Goal: Information Seeking & Learning: Learn about a topic

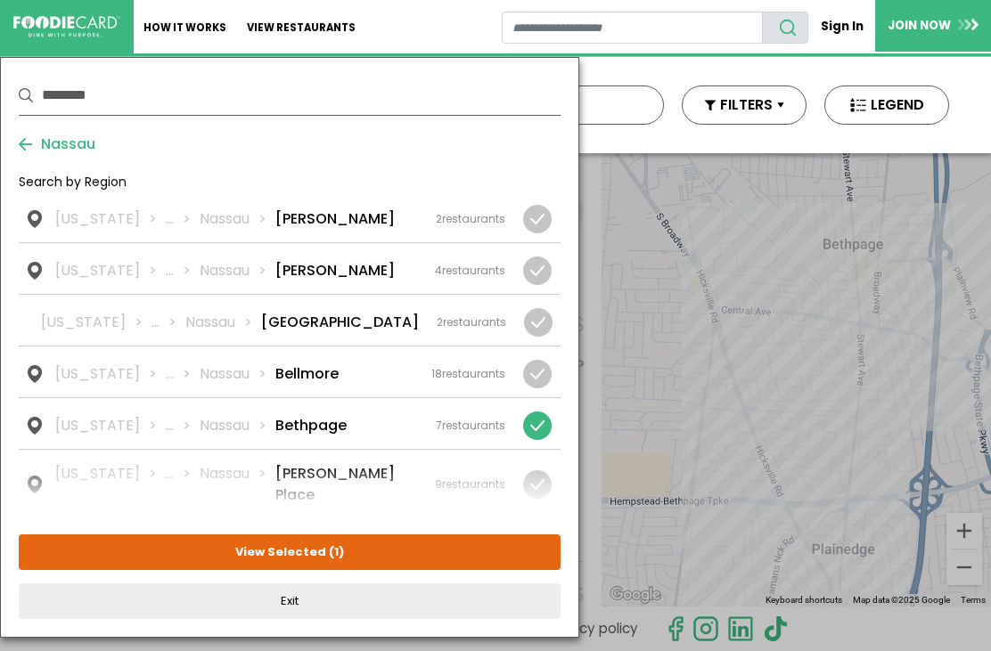
scroll to position [759, 0]
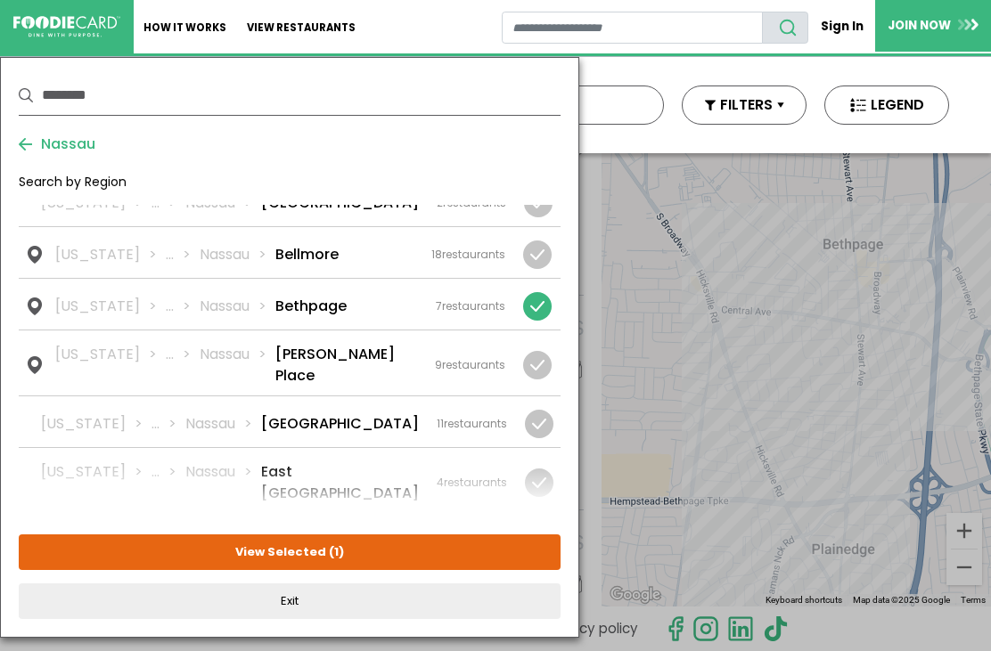
click at [545, 311] on div at bounding box center [537, 306] width 29 height 29
click at [402, 361] on div "New York ... Nassau Carle Place 9 restaurants" at bounding box center [280, 365] width 450 height 43
click at [325, 557] on button "View Selected ( 1 )" at bounding box center [290, 553] width 542 height 36
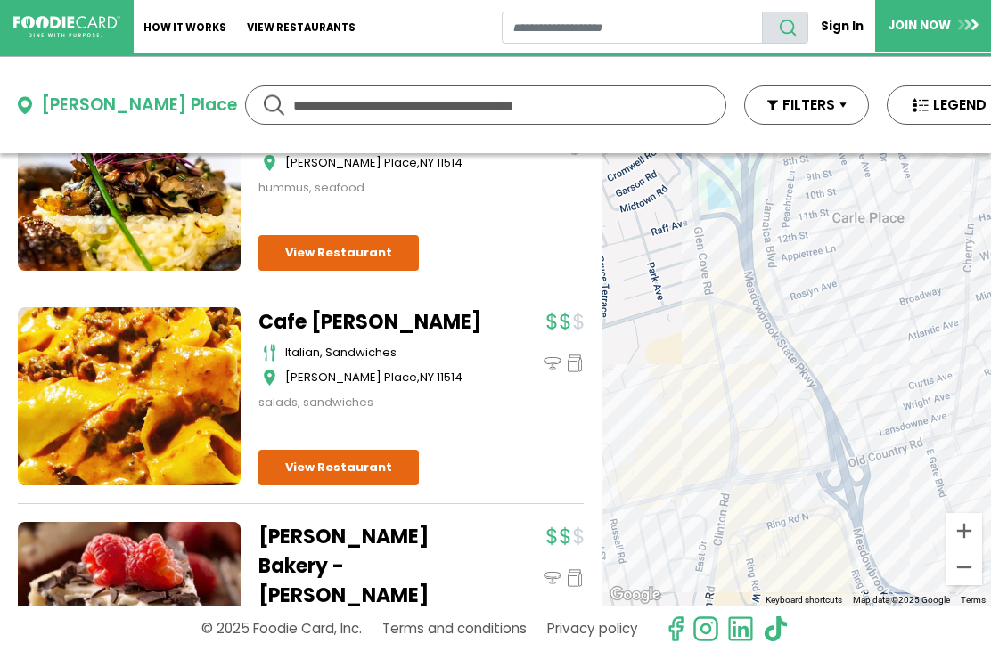
scroll to position [1645, 0]
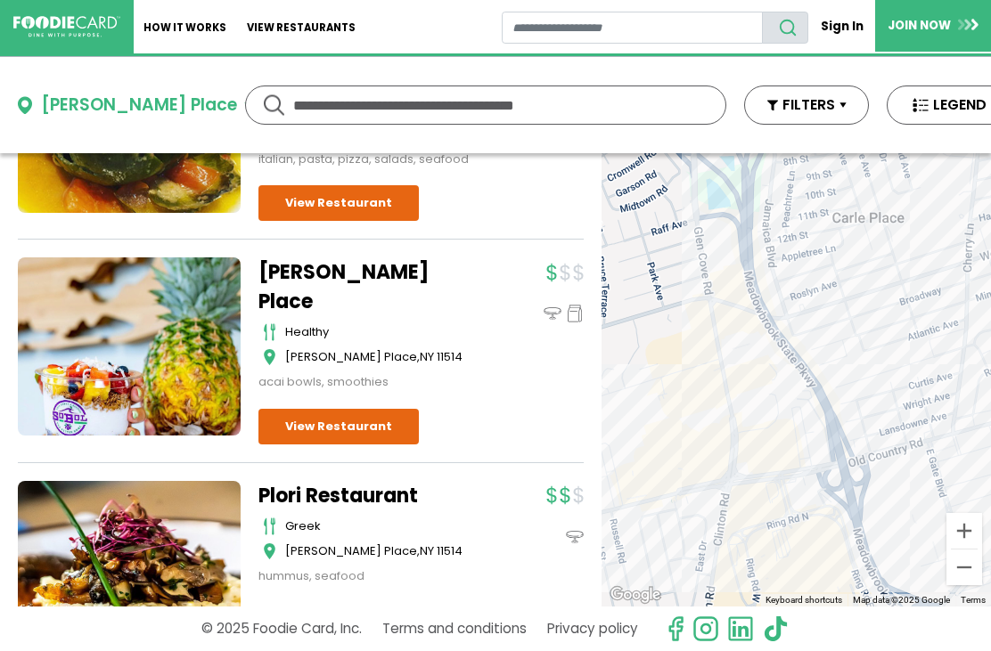
click at [111, 107] on div "Carle Place" at bounding box center [139, 106] width 196 height 26
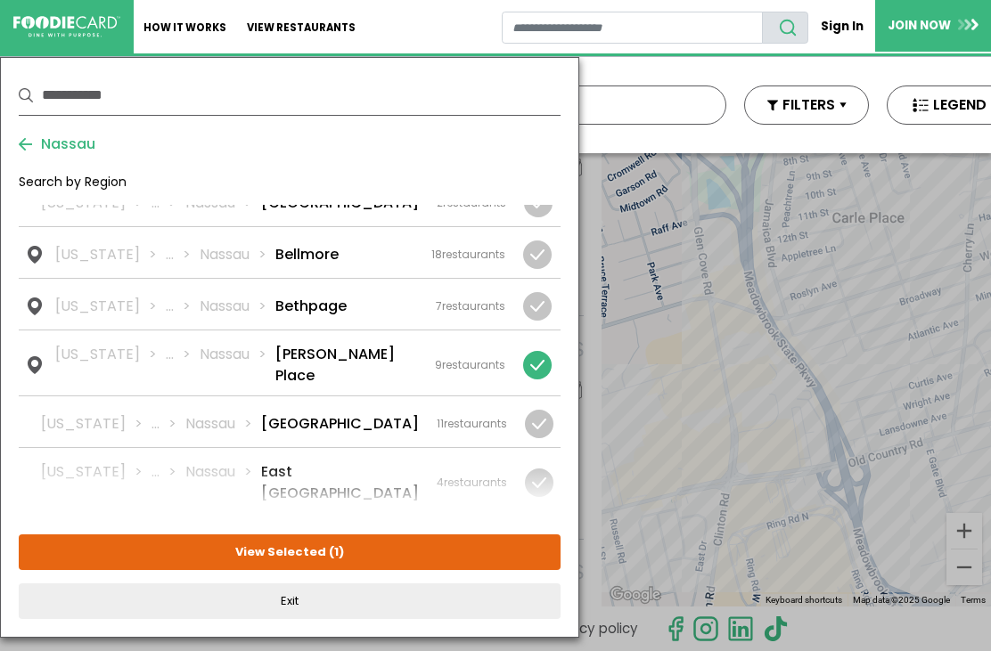
scroll to position [1217, 0]
click at [542, 356] on div at bounding box center [537, 365] width 29 height 29
click at [389, 413] on div "New York ... Nassau East Meadow 11 restaurants" at bounding box center [274, 423] width 466 height 21
click at [380, 555] on button "View Selected ( 1 )" at bounding box center [290, 553] width 542 height 36
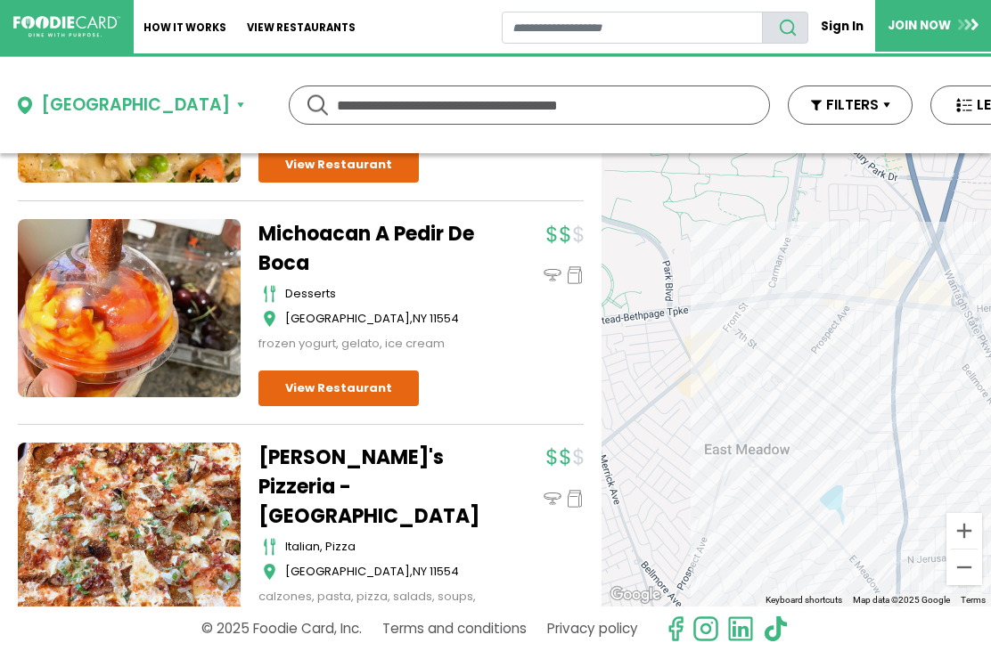
scroll to position [2145, 0]
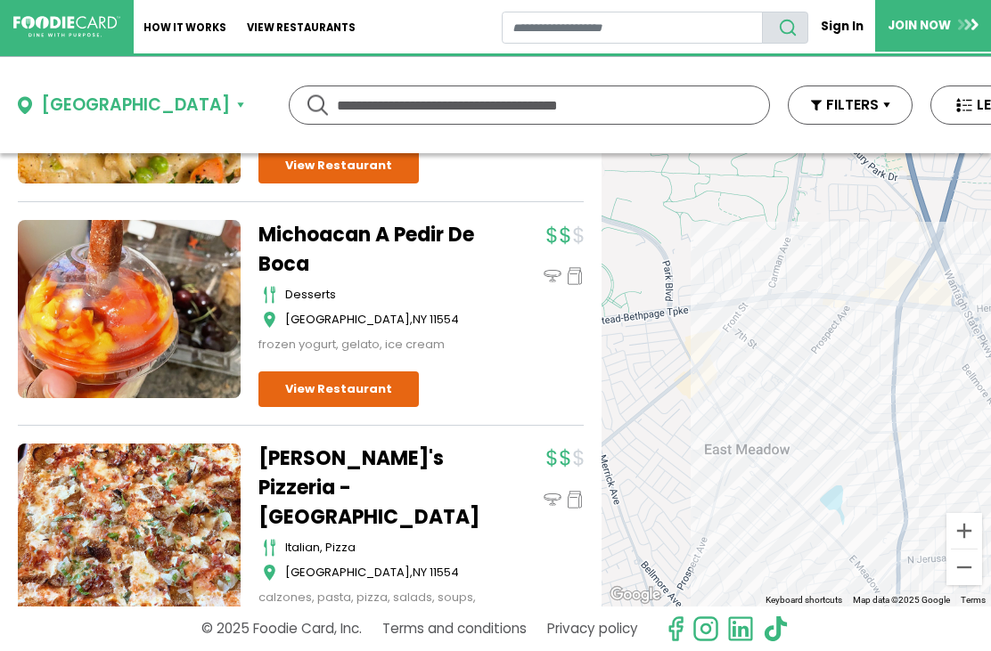
click at [104, 100] on div "East Meadow" at bounding box center [135, 106] width 189 height 26
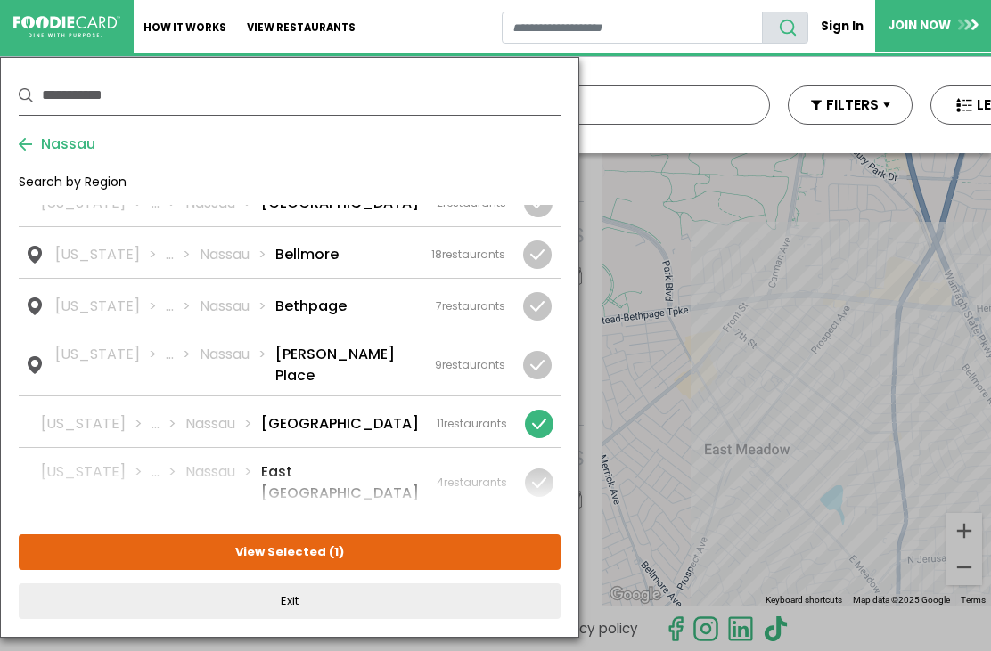
click at [546, 410] on div at bounding box center [539, 424] width 29 height 29
click at [469, 475] on div "4 restaurants" at bounding box center [472, 483] width 70 height 16
click at [396, 555] on button "View Selected ( 1 )" at bounding box center [290, 553] width 542 height 36
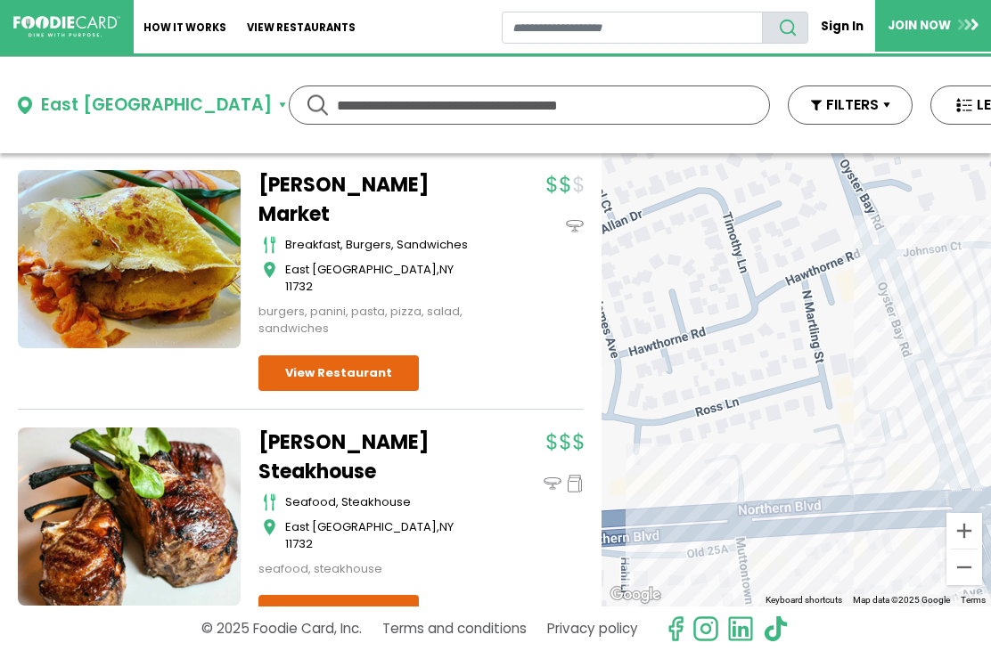
scroll to position [568, 0]
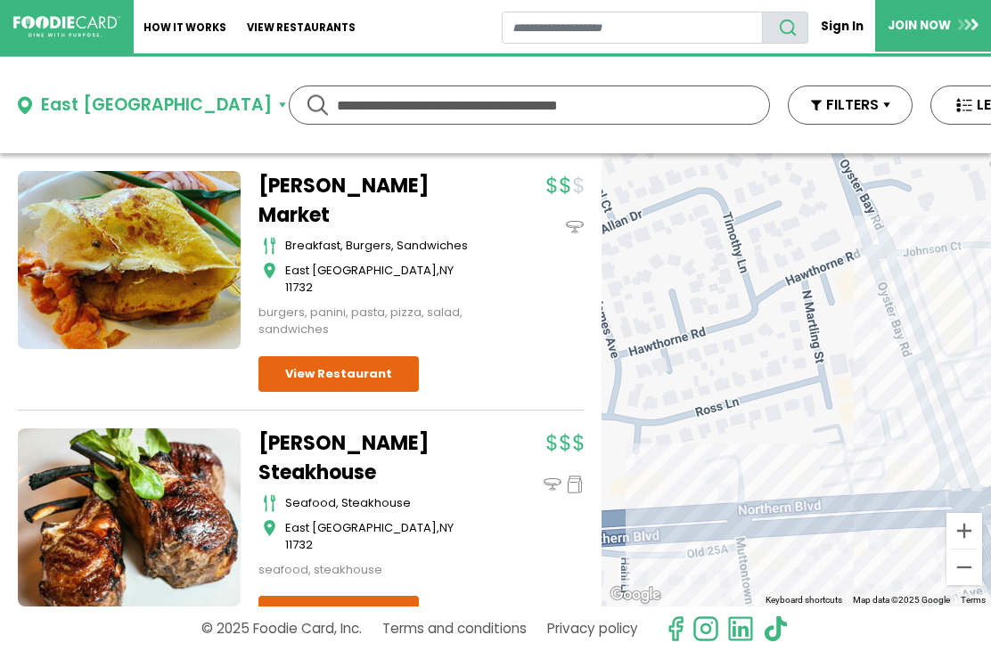
click at [135, 104] on div "East Norwich" at bounding box center [156, 106] width 231 height 26
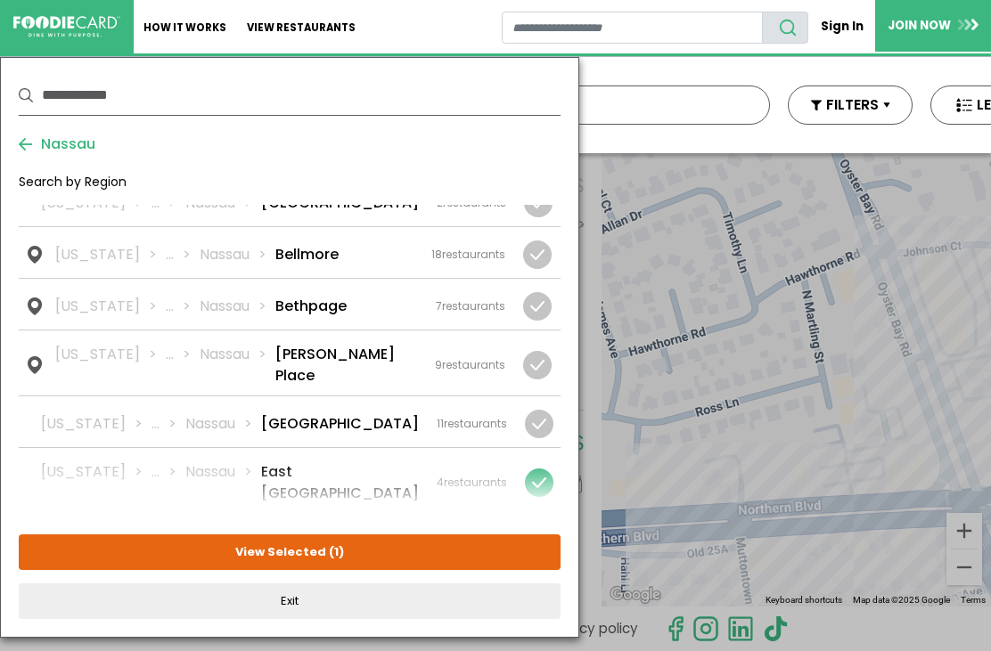
click at [540, 469] on div at bounding box center [539, 483] width 29 height 29
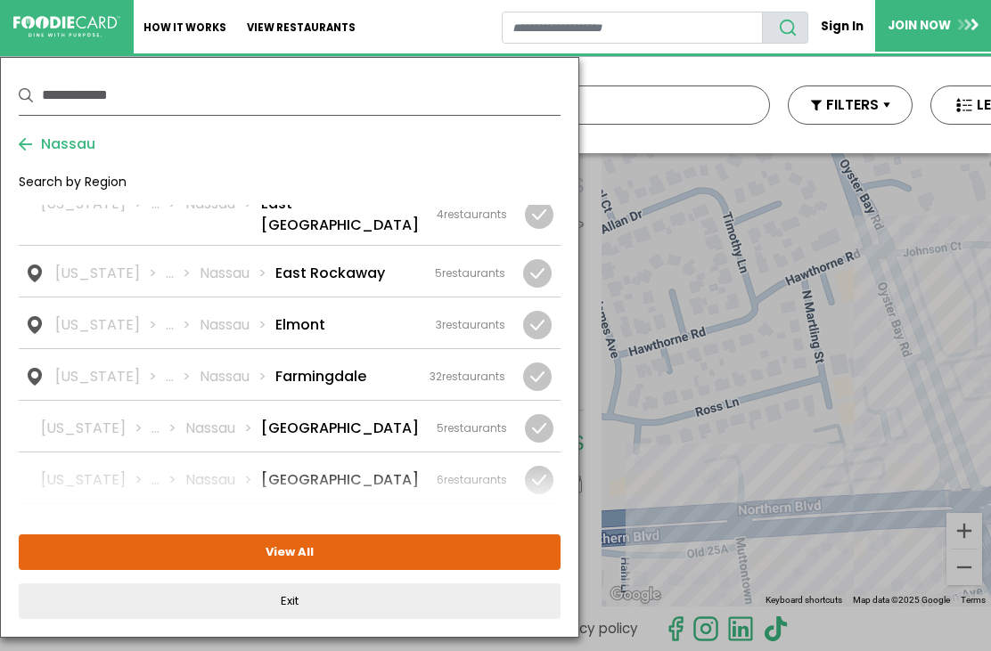
scroll to position [388, 0]
click at [388, 366] on div "New York ... Nassau Farmingdale 32 restaurants" at bounding box center [280, 376] width 450 height 21
click at [364, 552] on button "View Selected ( 1 )" at bounding box center [290, 553] width 542 height 36
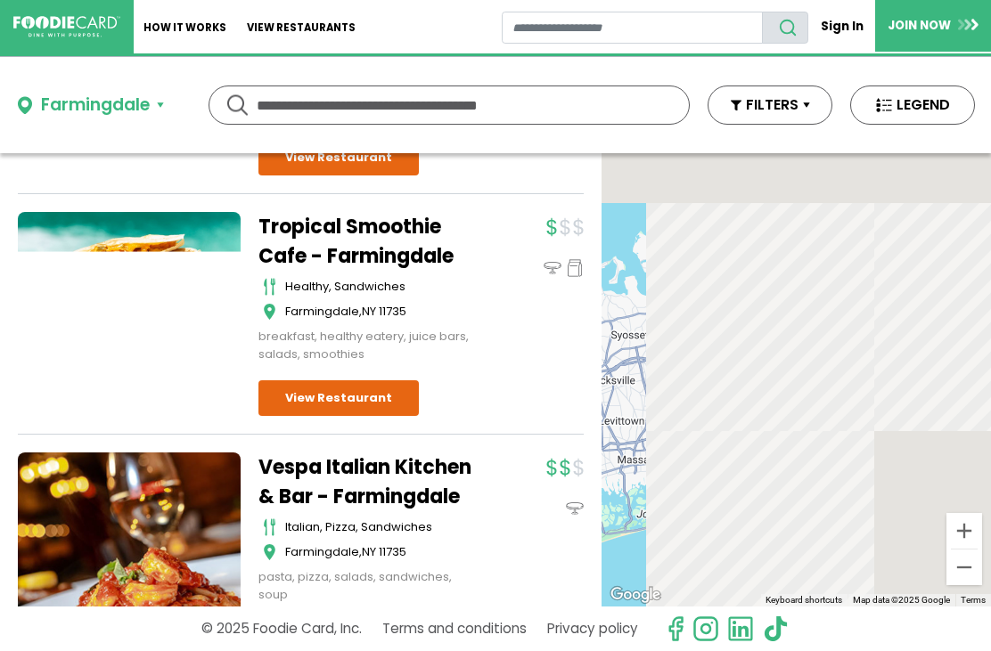
scroll to position [5207, 0]
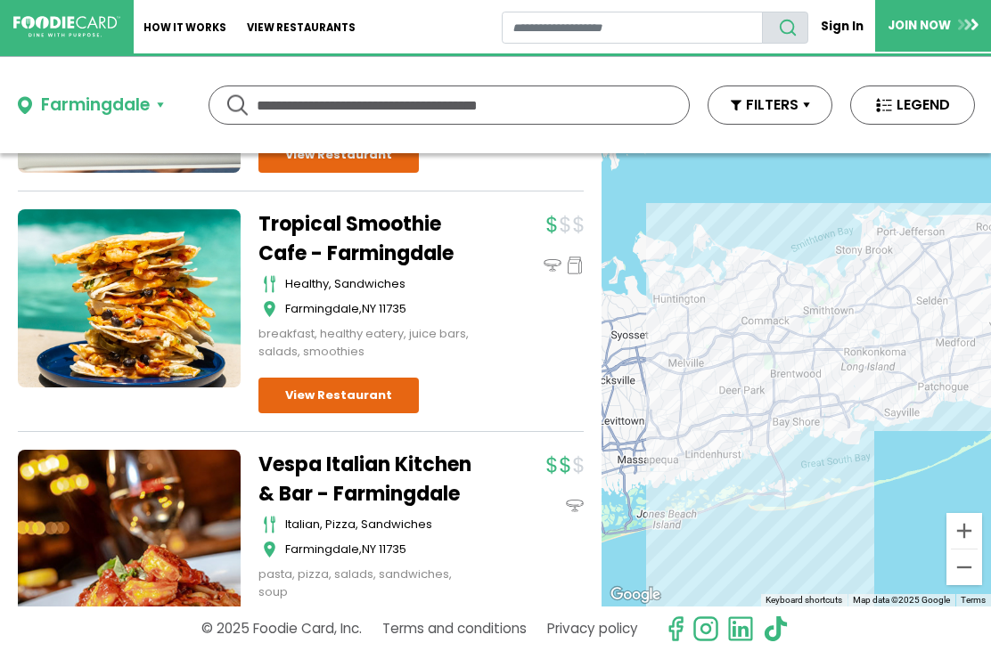
click at [386, 618] on link "View Restaurant" at bounding box center [338, 636] width 160 height 36
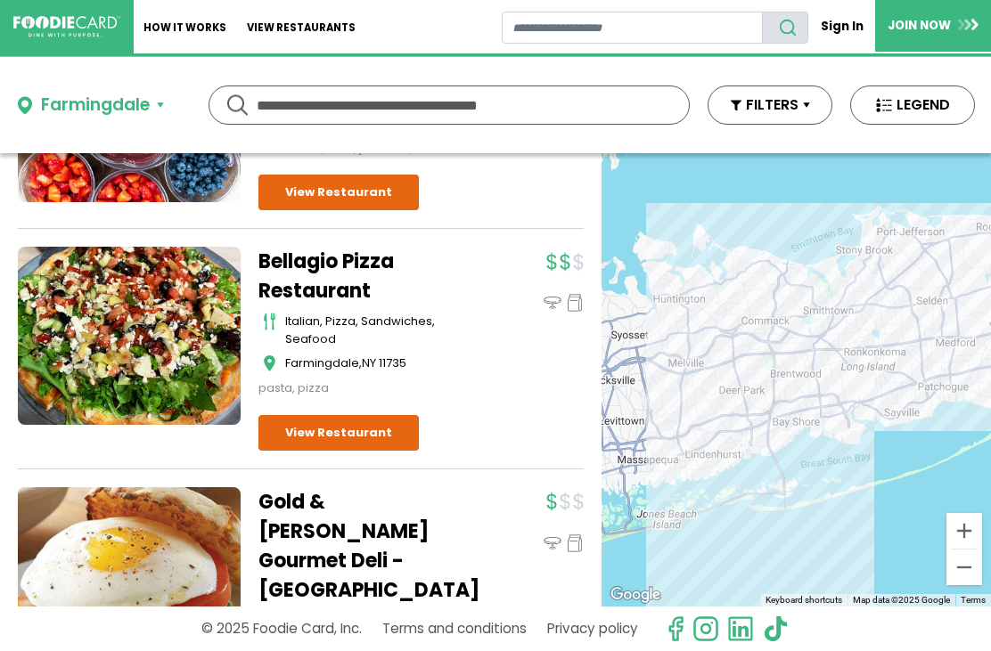
scroll to position [6988, 0]
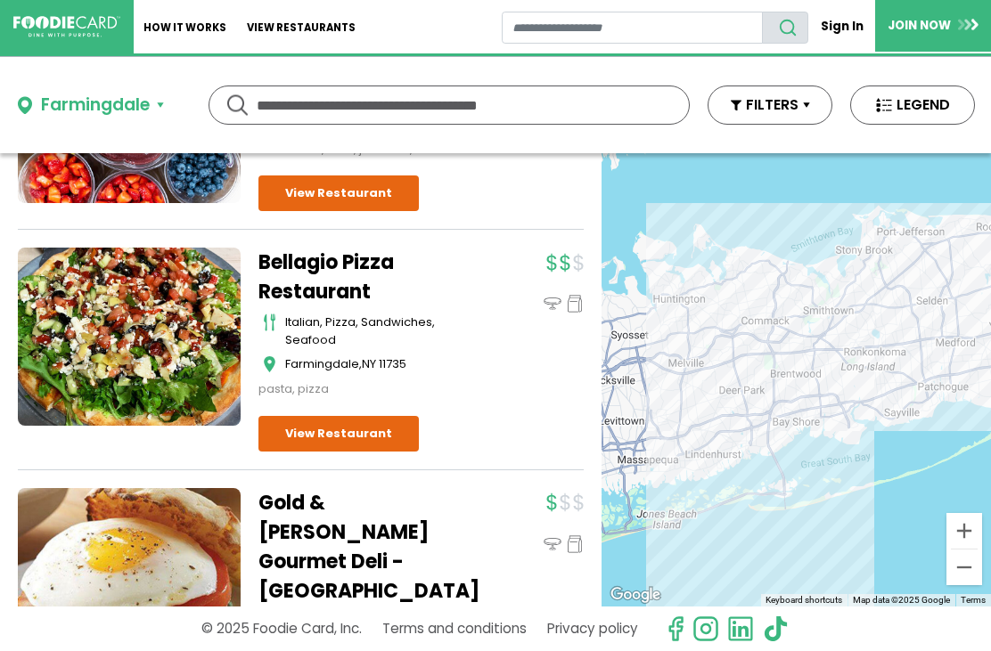
click at [143, 106] on div "Farmingdale" at bounding box center [95, 106] width 109 height 26
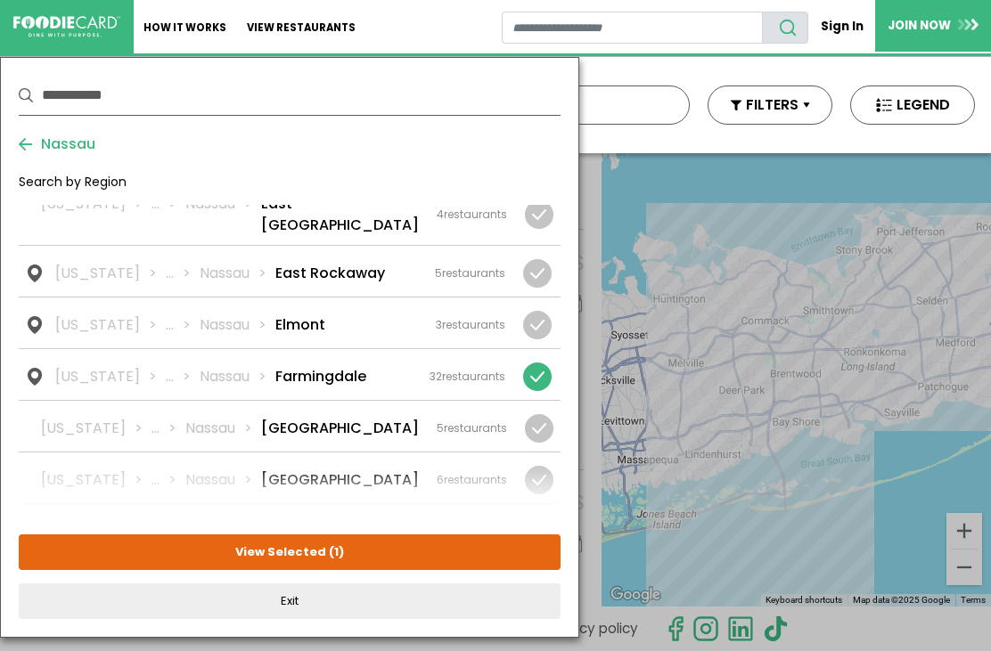
click at [552, 363] on div at bounding box center [532, 377] width 55 height 29
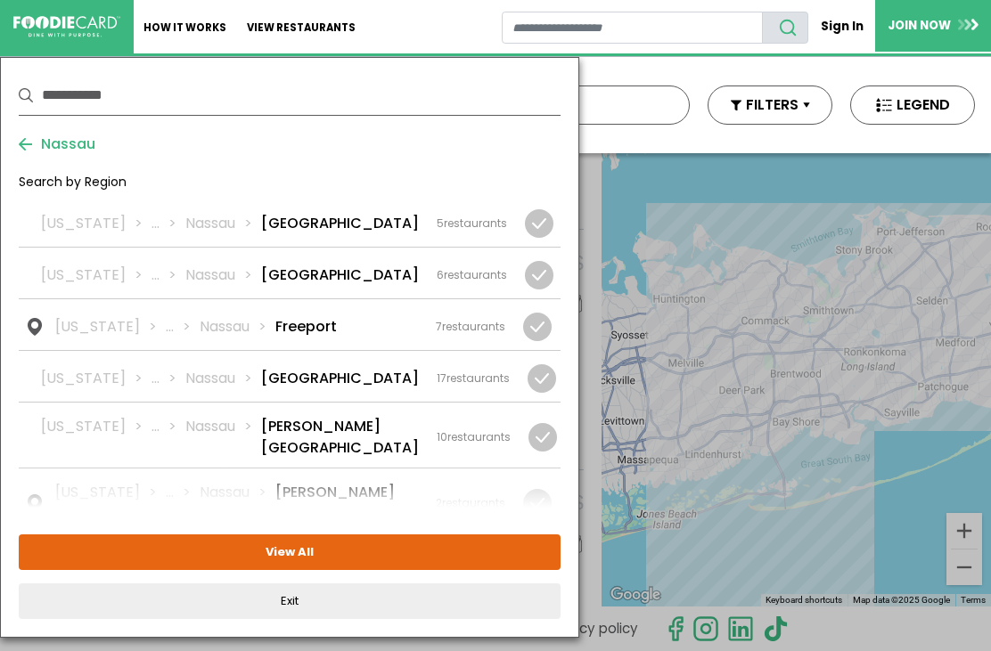
scroll to position [593, 0]
click at [541, 363] on div at bounding box center [541, 377] width 29 height 29
click at [394, 550] on button "View Selected ( 1 )" at bounding box center [290, 553] width 542 height 36
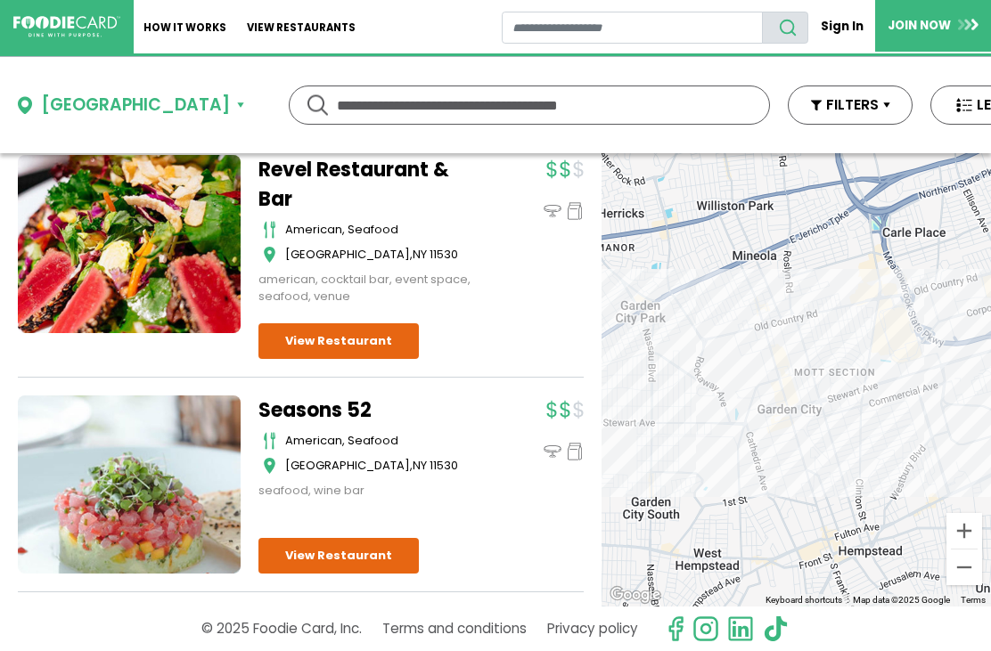
scroll to position [371, 0]
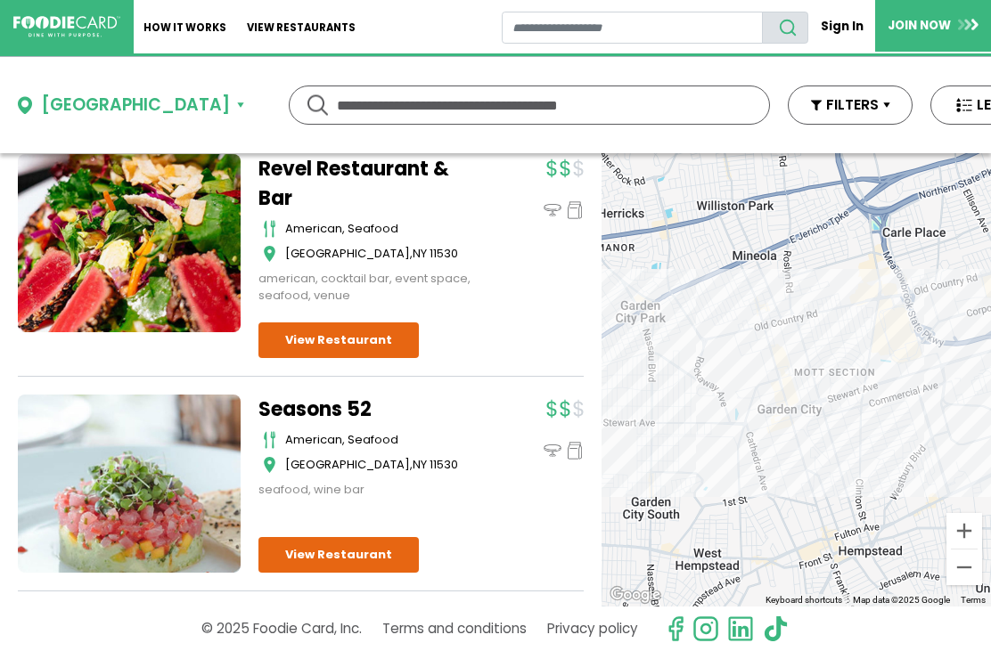
click at [362, 553] on link "View Restaurant" at bounding box center [338, 555] width 160 height 36
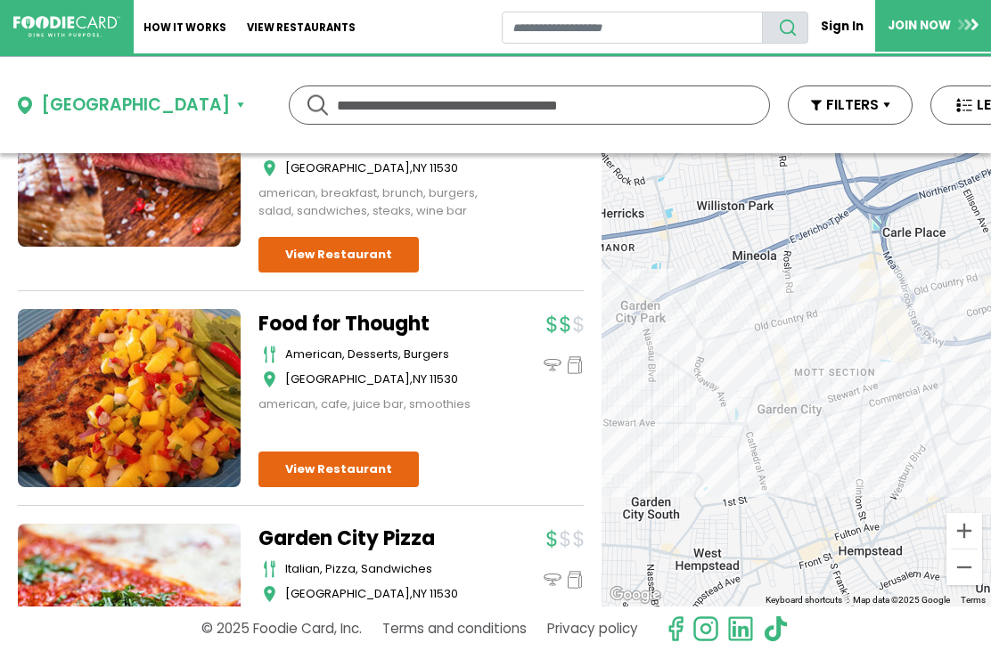
scroll to position [3496, 0]
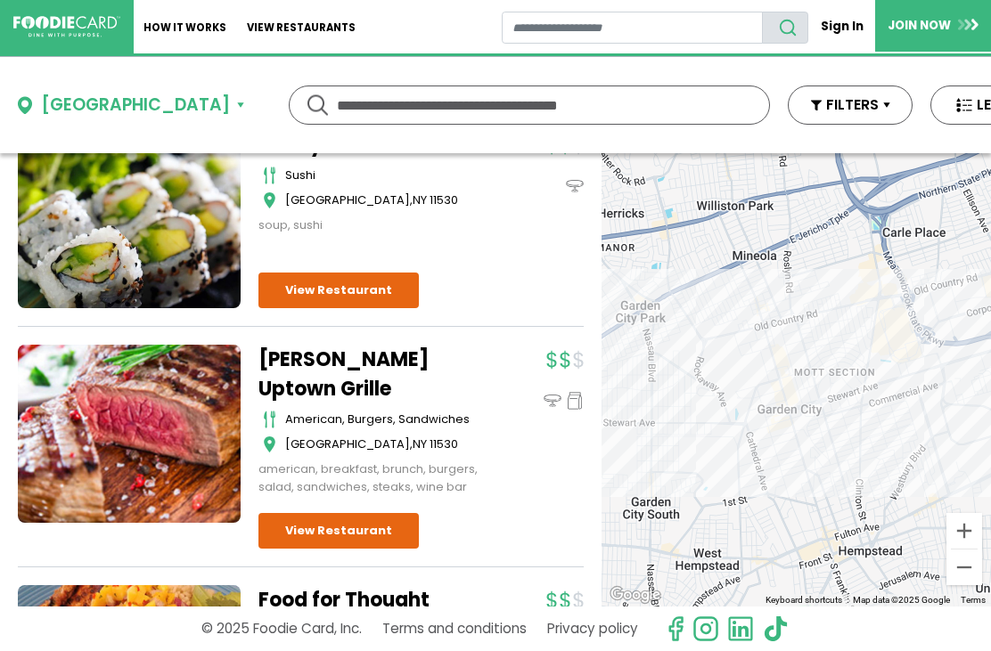
click at [121, 105] on div "Garden City" at bounding box center [135, 106] width 189 height 26
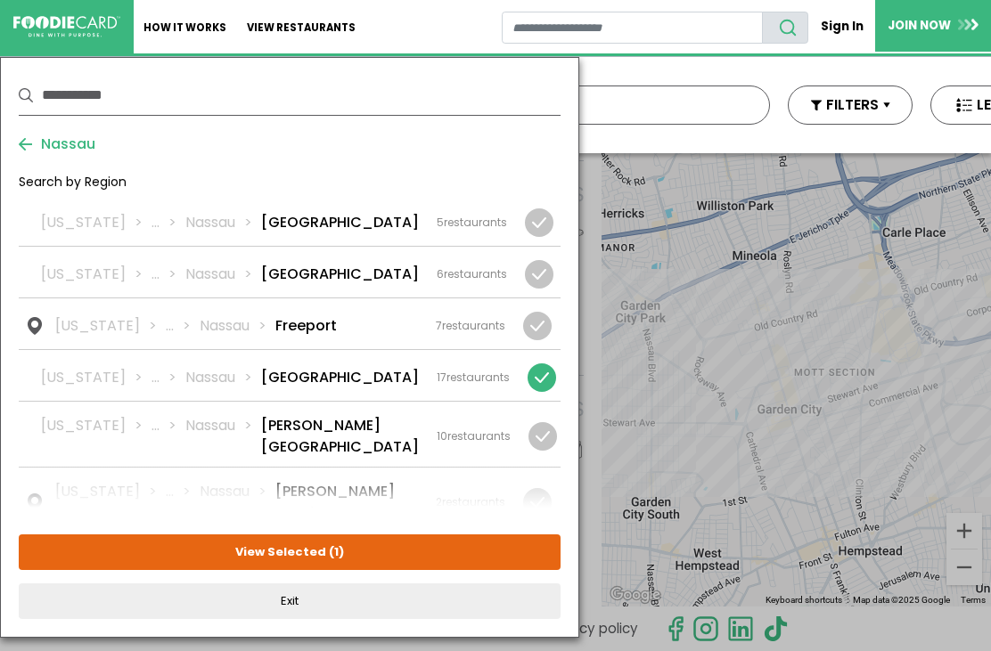
scroll to position [3173, 0]
click at [543, 363] on div at bounding box center [541, 377] width 29 height 29
click at [406, 415] on div "New York ... Nassau Glen Cove 10 restaurants" at bounding box center [276, 436] width 470 height 43
click at [408, 553] on button "View Selected ( 1 )" at bounding box center [290, 553] width 542 height 36
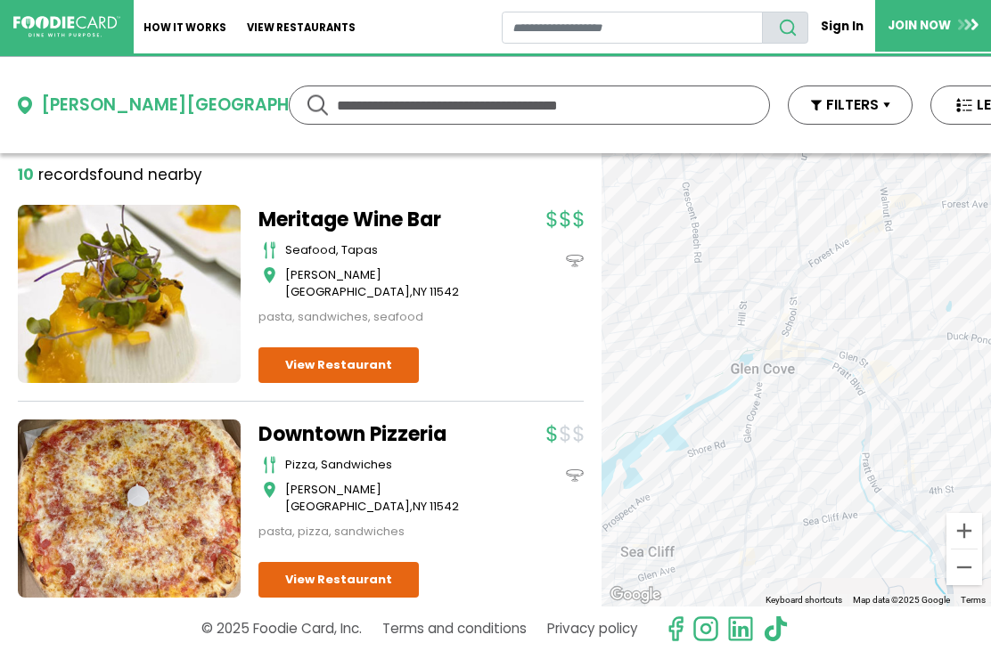
scroll to position [108, 0]
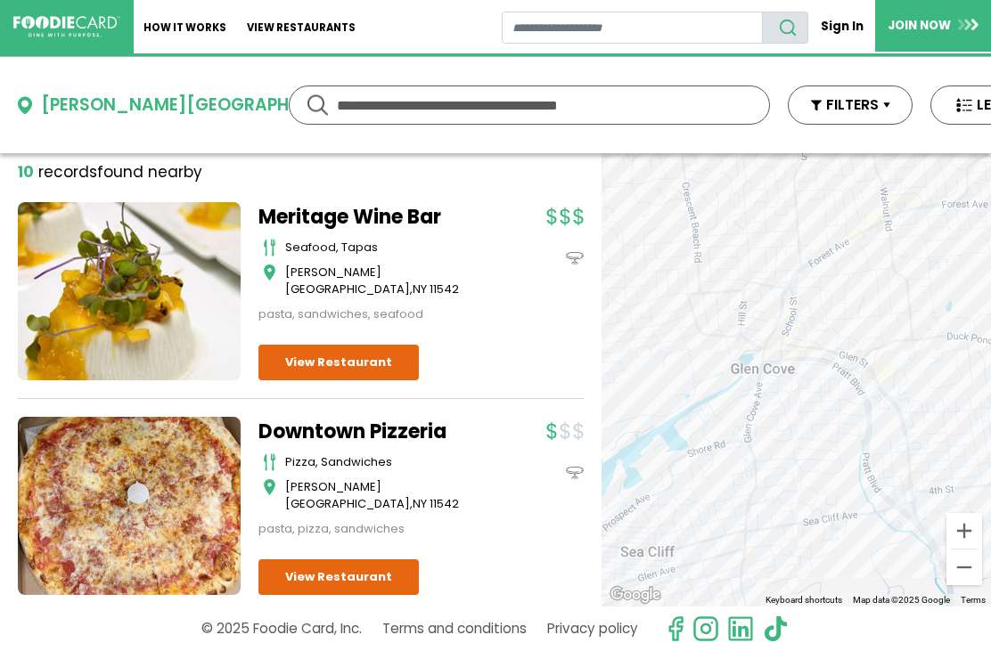
click at [369, 362] on link "View Restaurant" at bounding box center [338, 363] width 160 height 36
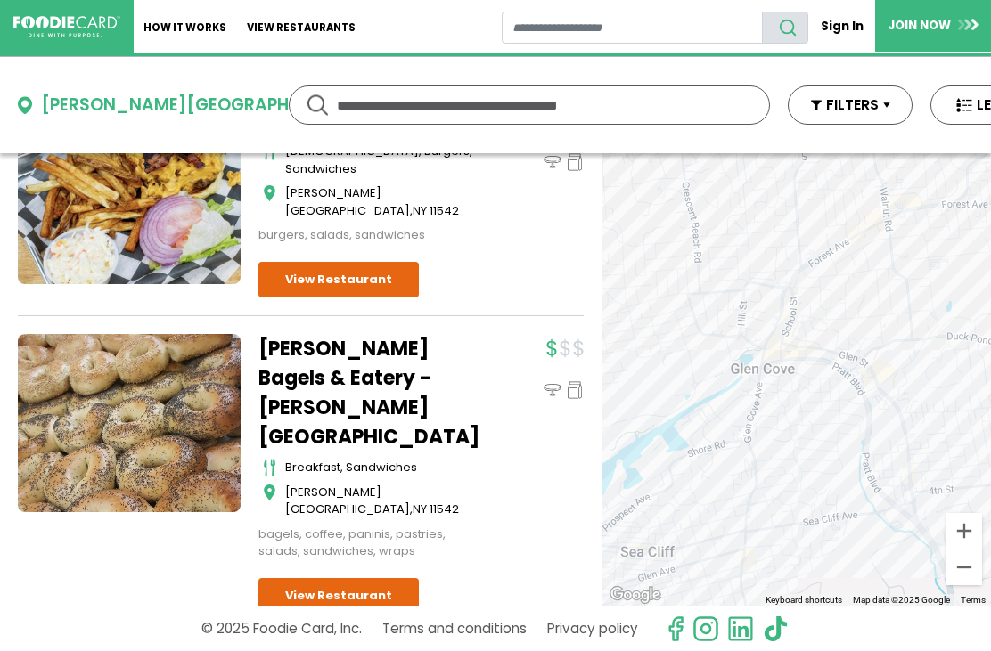
scroll to position [1919, 0]
click at [116, 104] on div "Glen Cove" at bounding box center [208, 106] width 334 height 26
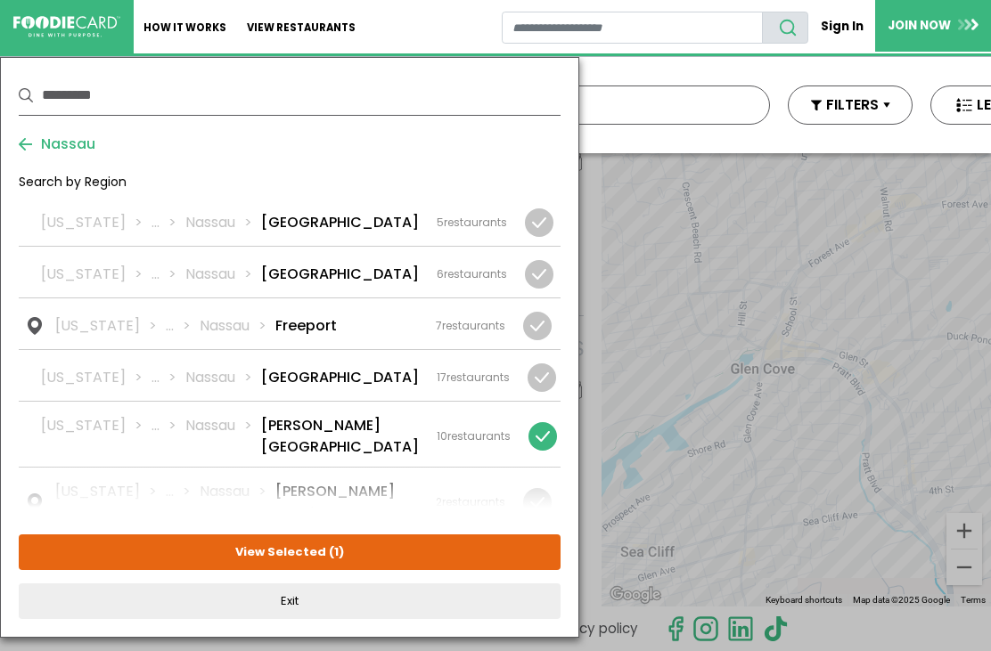
click at [544, 422] on div at bounding box center [542, 436] width 29 height 29
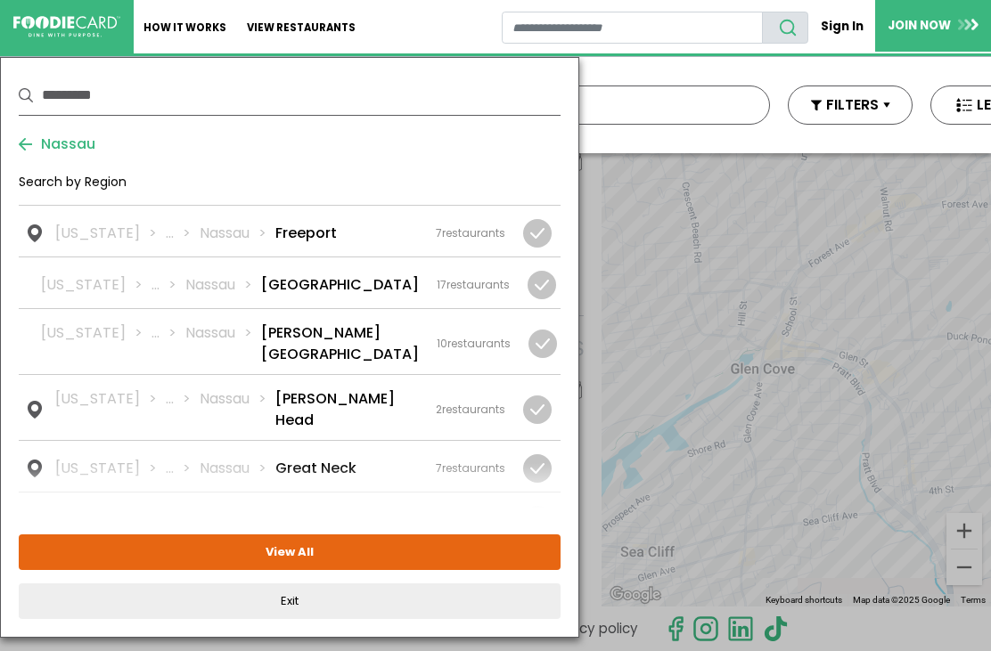
scroll to position [694, 0]
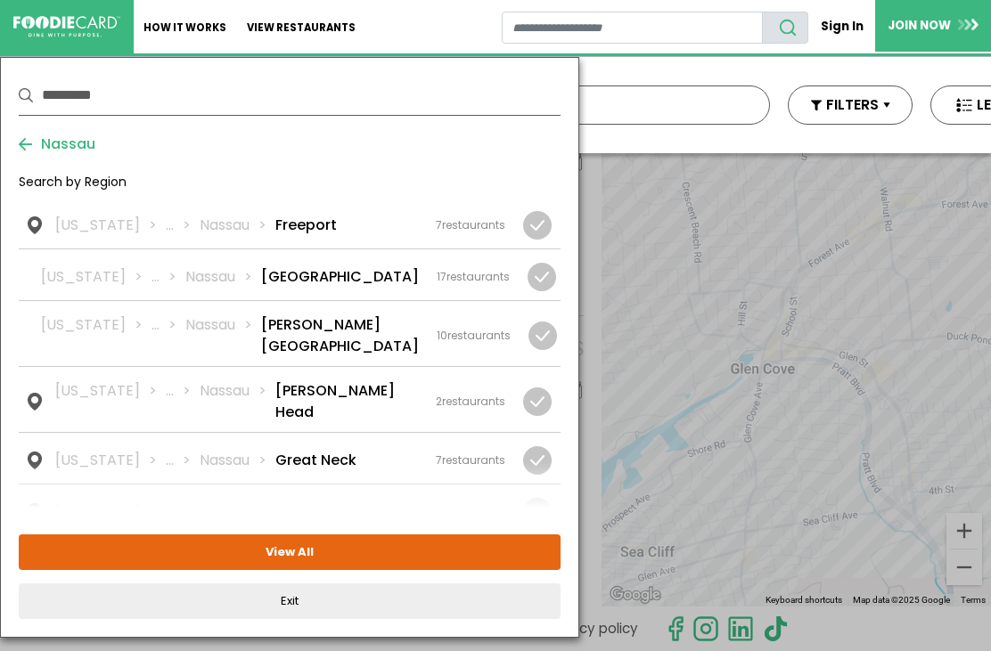
click at [485, 394] on div "2 restaurants" at bounding box center [470, 402] width 69 height 16
click at [362, 552] on button "View Selected ( 1 )" at bounding box center [290, 553] width 542 height 36
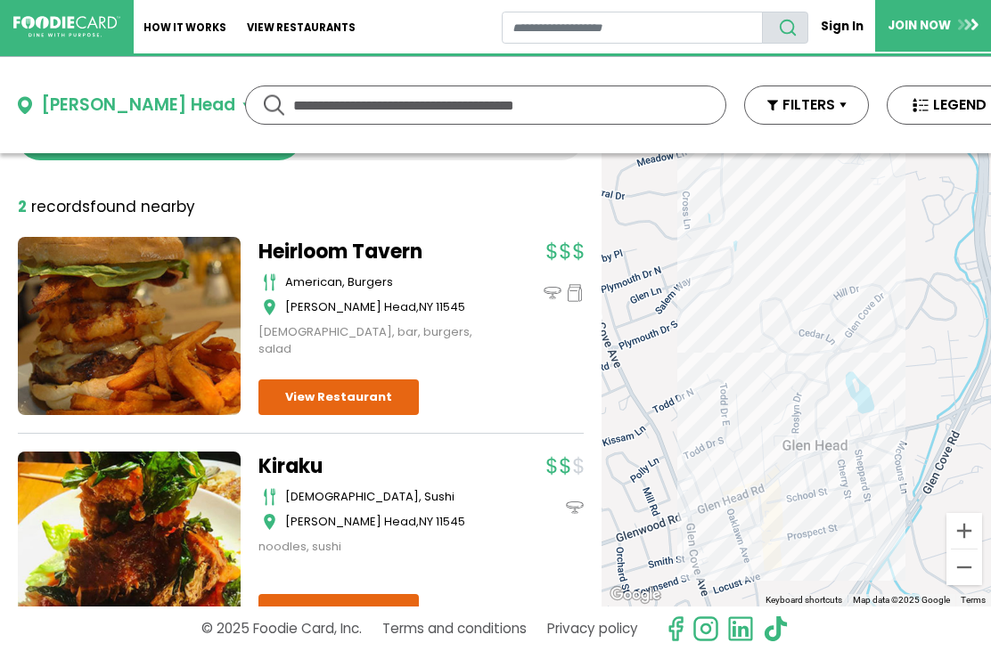
scroll to position [63, 0]
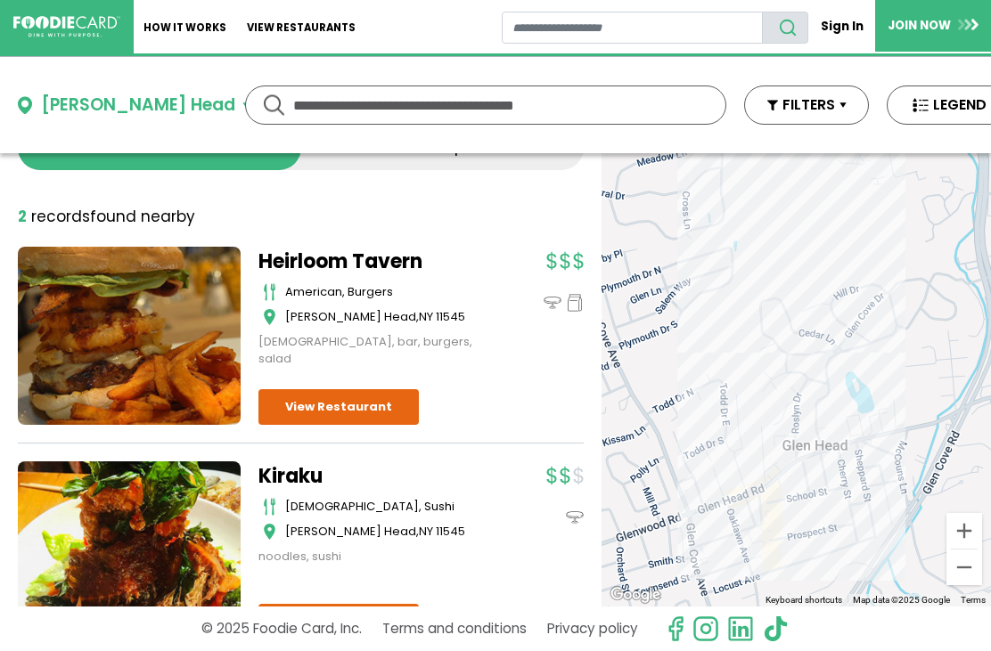
click at [111, 110] on div "Glen Head" at bounding box center [138, 106] width 194 height 26
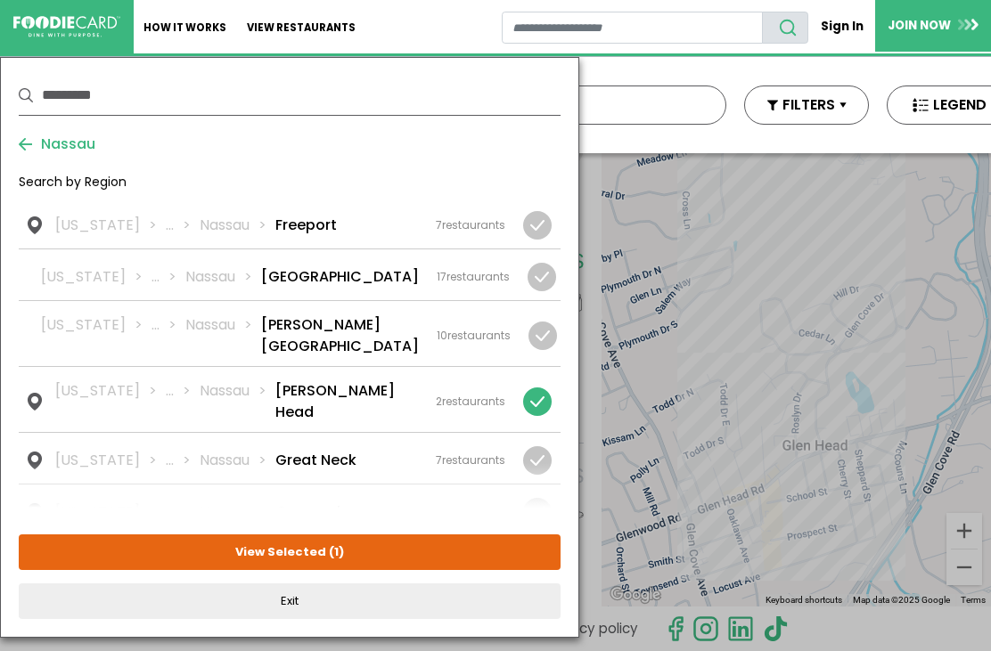
click at [546, 388] on div at bounding box center [537, 402] width 29 height 29
click at [449, 453] on div "7 restaurants" at bounding box center [470, 461] width 69 height 16
click at [385, 554] on button "View Selected ( 1 )" at bounding box center [290, 553] width 542 height 36
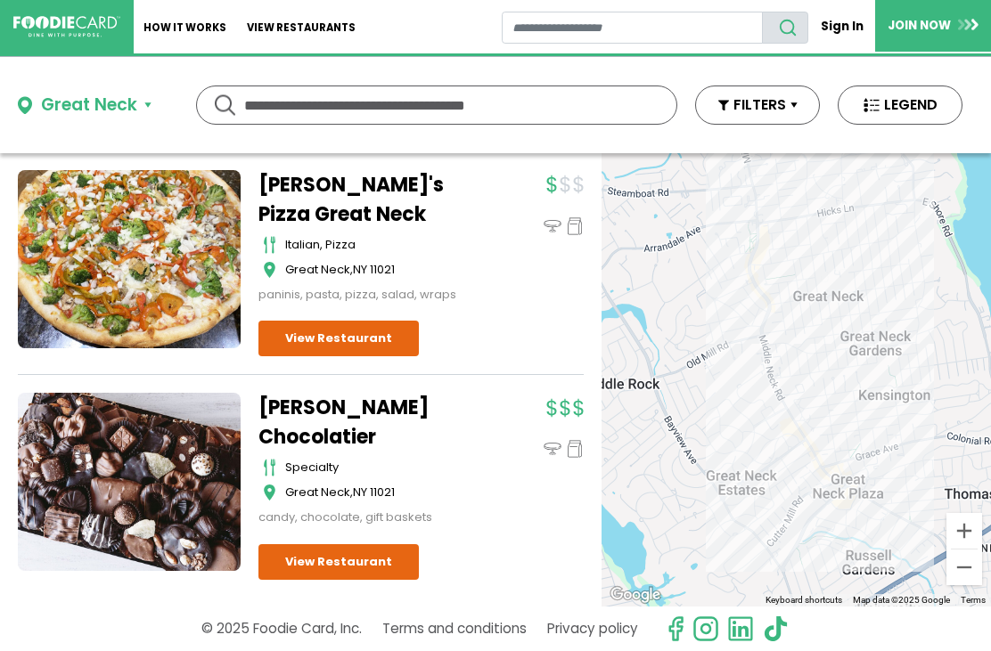
scroll to position [1213, 0]
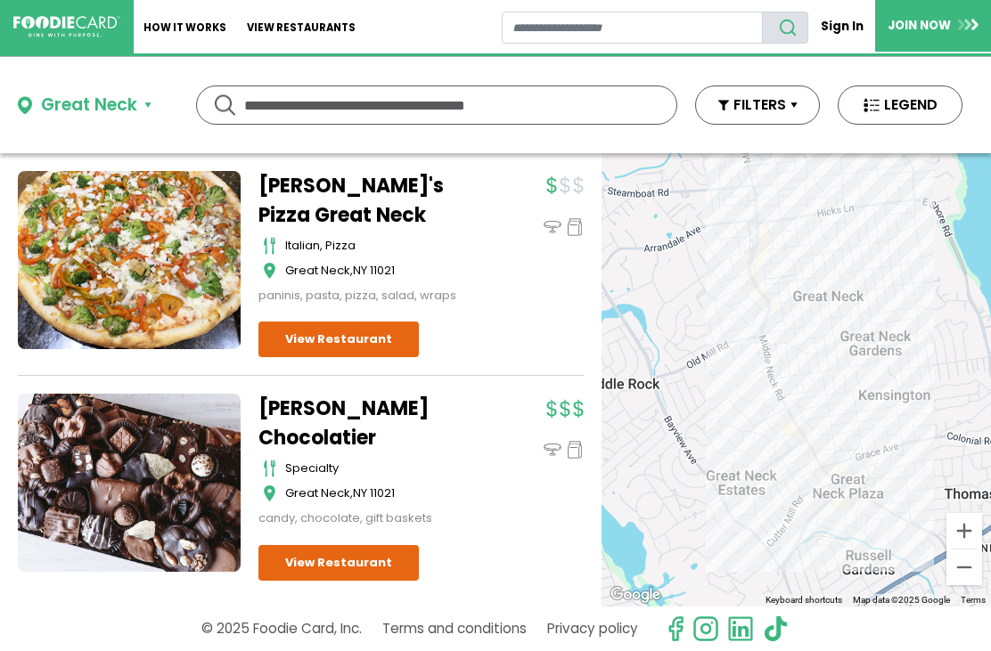
click at [119, 110] on div "Great Neck" at bounding box center [89, 106] width 96 height 26
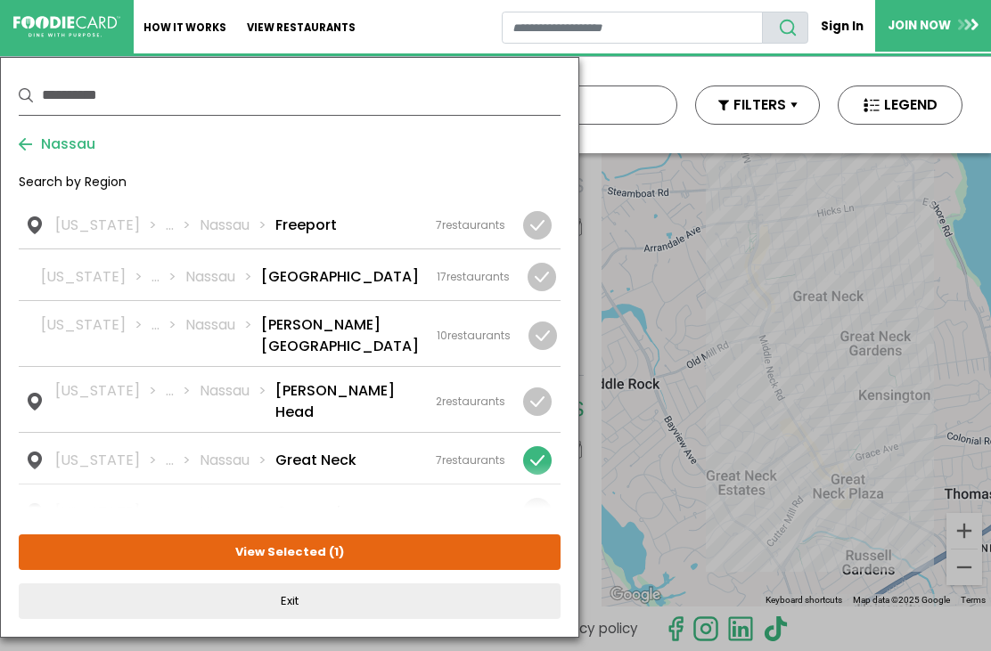
click at [545, 446] on div at bounding box center [537, 460] width 29 height 29
click at [478, 504] on div "3 restaurants" at bounding box center [470, 512] width 69 height 16
click at [426, 555] on button "View Selected ( 1 )" at bounding box center [290, 553] width 542 height 36
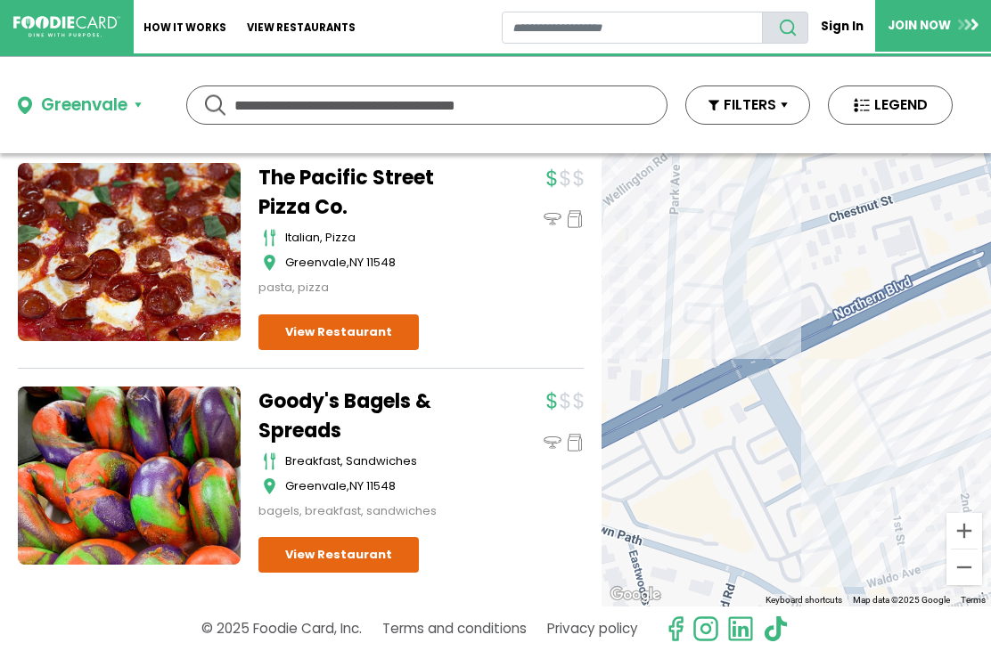
scroll to position [370, 0]
click at [116, 107] on div "Greenvale" at bounding box center [84, 106] width 86 height 26
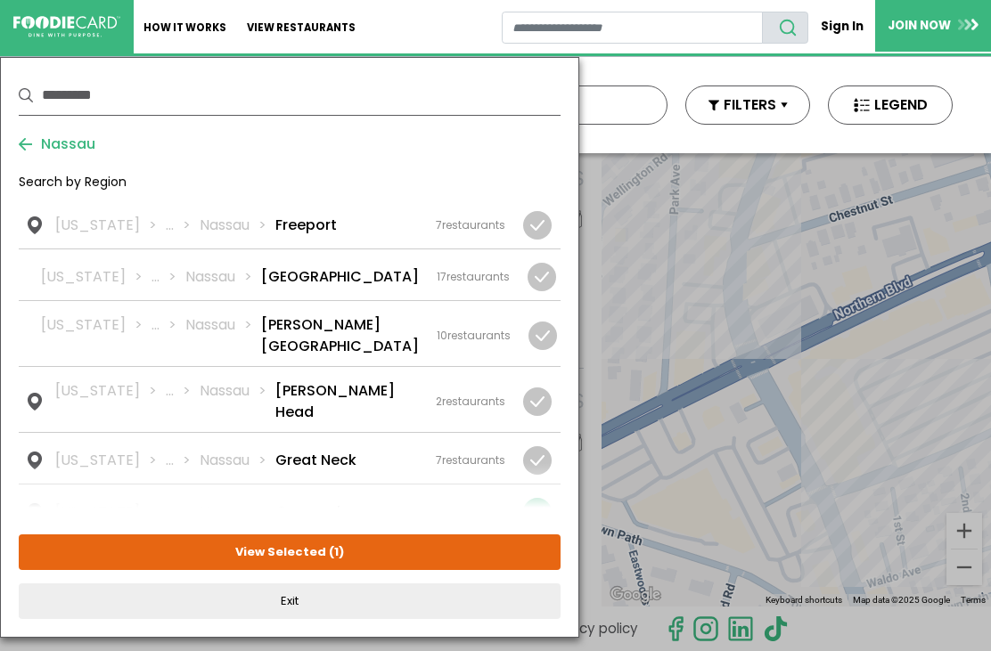
click at [544, 498] on div at bounding box center [537, 512] width 29 height 29
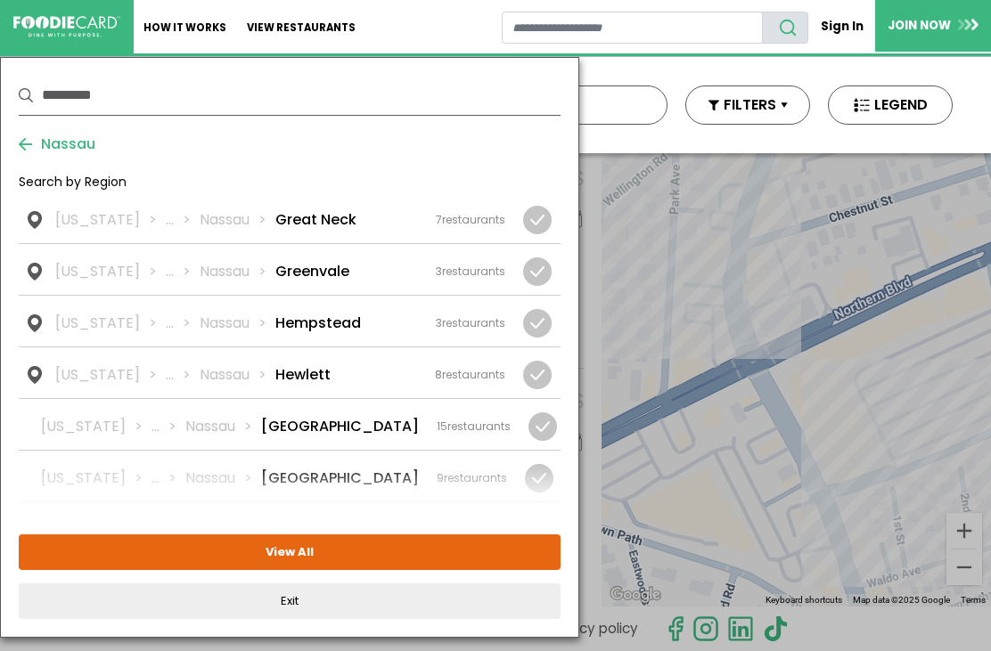
scroll to position [935, 0]
click at [336, 416] on div "New York ... Nassau Hicksville 15 restaurants" at bounding box center [276, 426] width 470 height 21
click at [406, 553] on button "View Selected ( 1 )" at bounding box center [290, 553] width 542 height 36
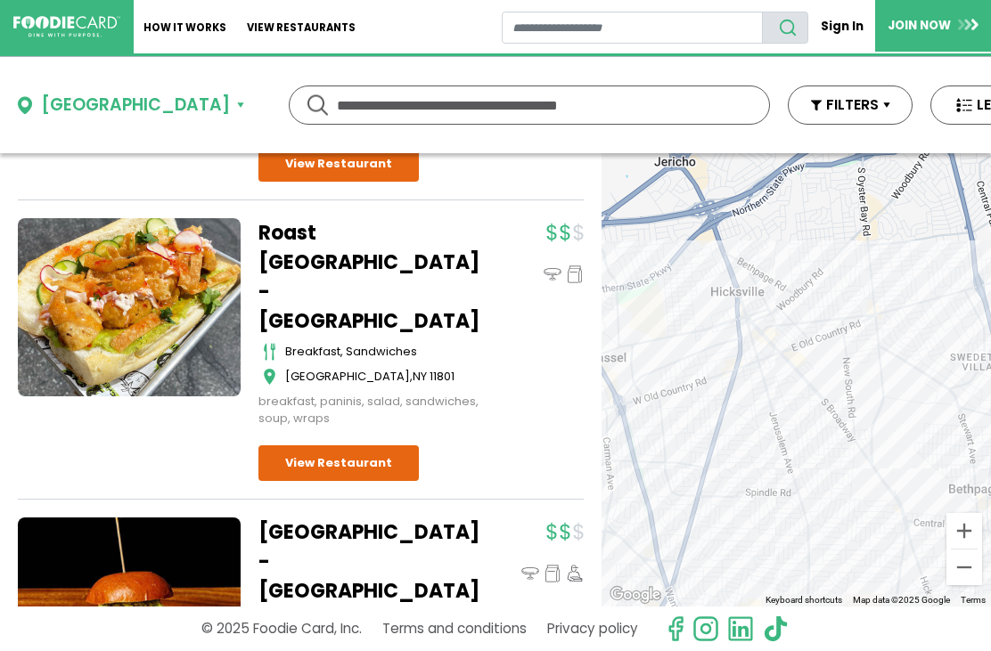
scroll to position [3074, 0]
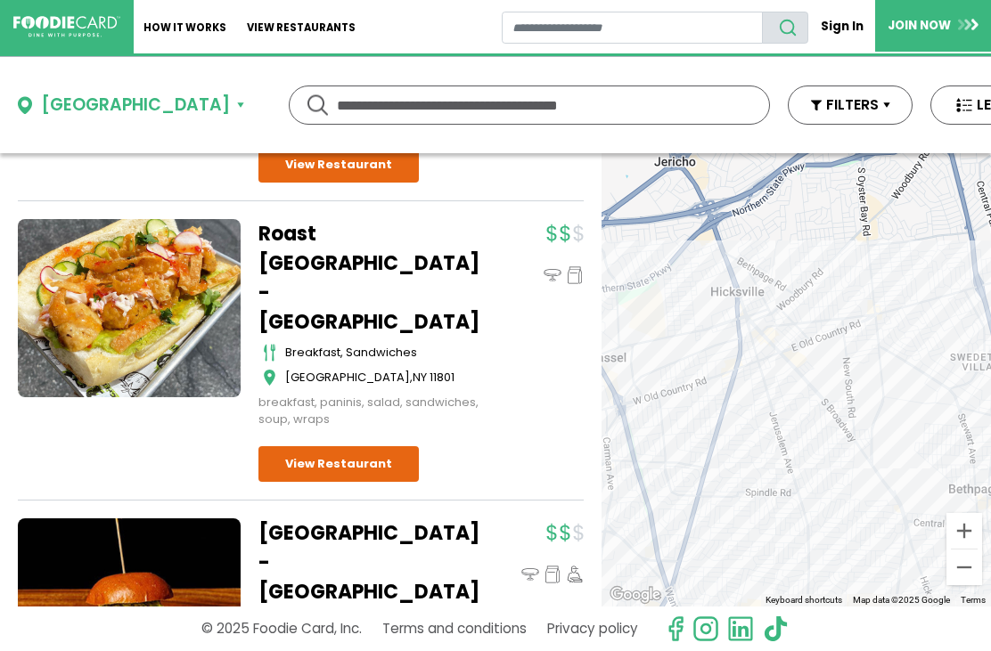
click at [110, 104] on div "Hicksville" at bounding box center [135, 106] width 189 height 26
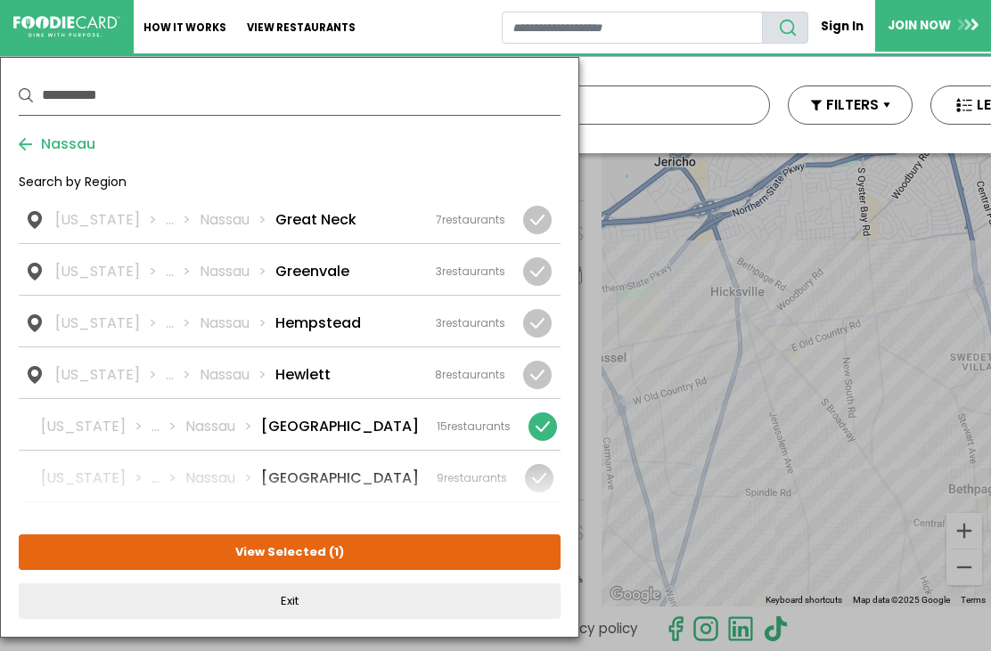
click at [549, 412] on div at bounding box center [542, 426] width 29 height 29
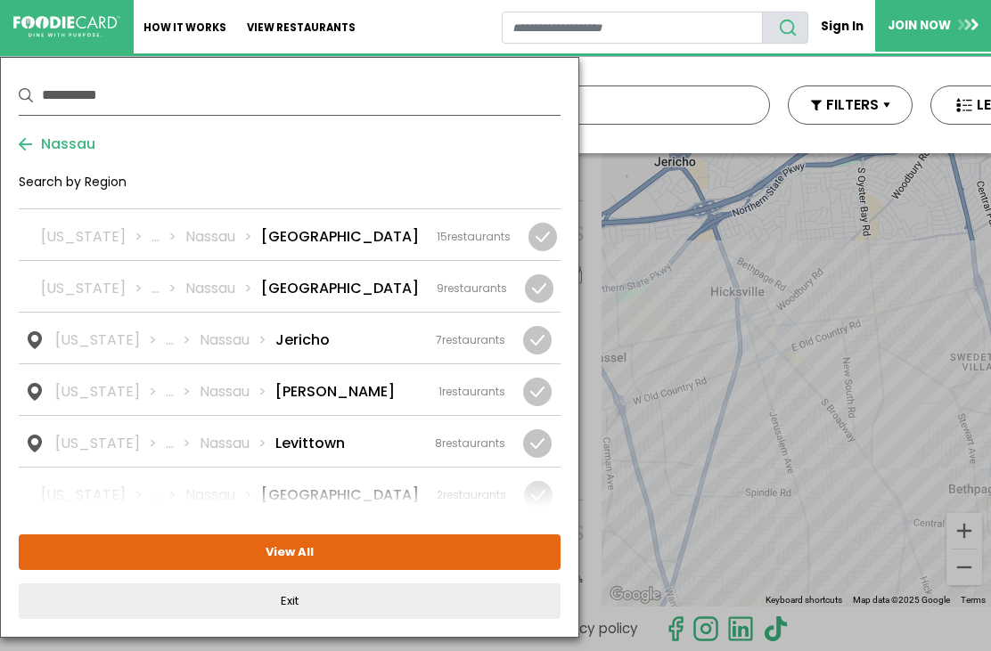
scroll to position [1126, 0]
click at [463, 331] on div "7 restaurants" at bounding box center [470, 339] width 69 height 16
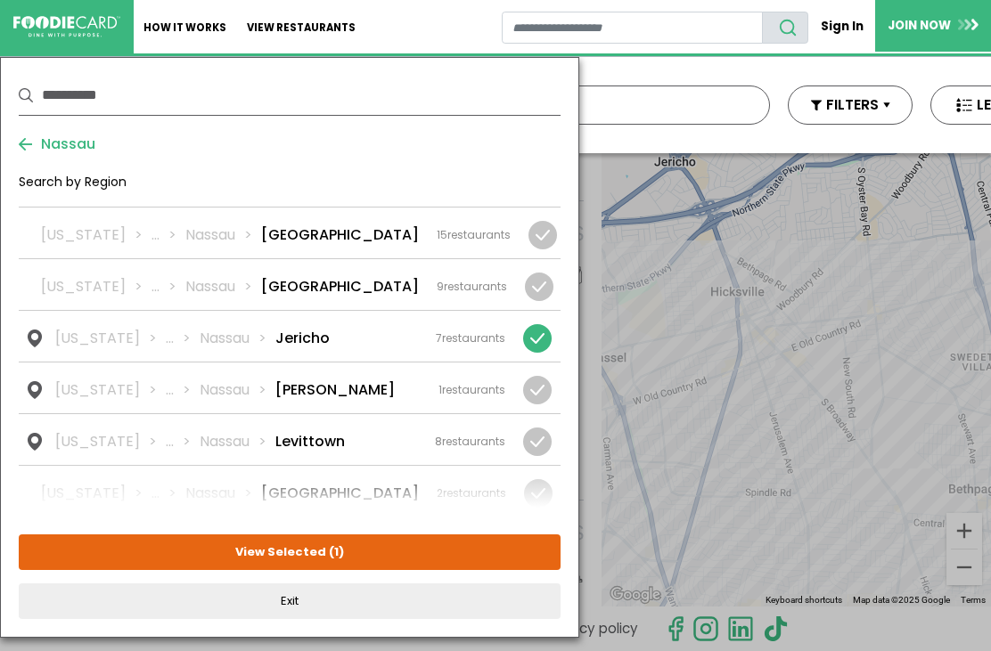
click at [406, 551] on button "View Selected ( 1 )" at bounding box center [290, 553] width 542 height 36
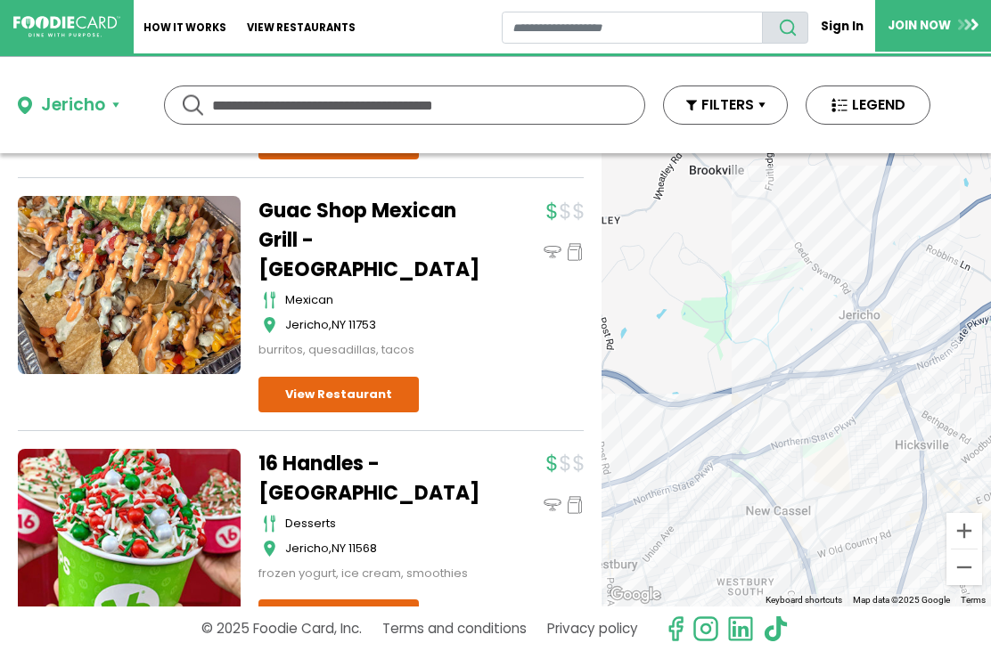
scroll to position [1014, 0]
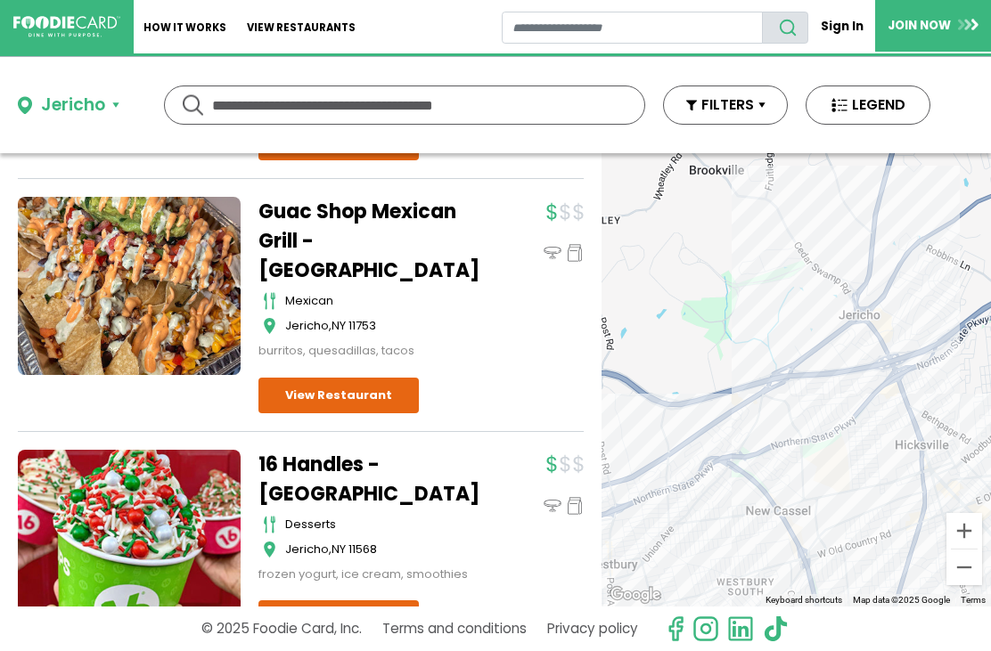
click at [102, 104] on div "Jericho" at bounding box center [73, 106] width 64 height 26
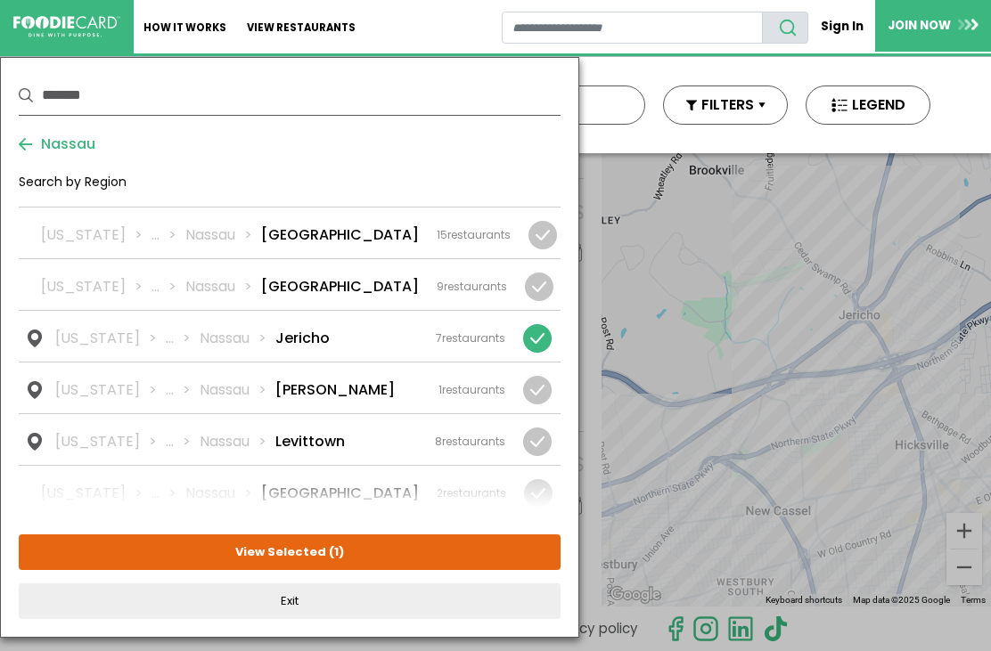
click at [543, 324] on div at bounding box center [537, 338] width 29 height 29
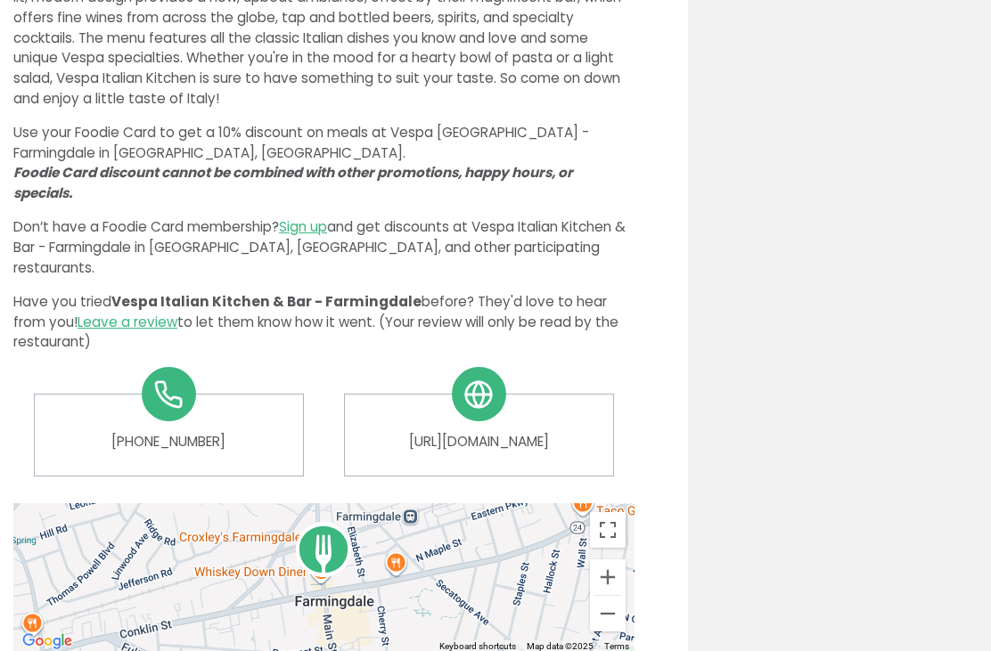
scroll to position [677, 0]
click at [537, 432] on link "http://vespaitaliankitchen.com" at bounding box center [478, 442] width 241 height 20
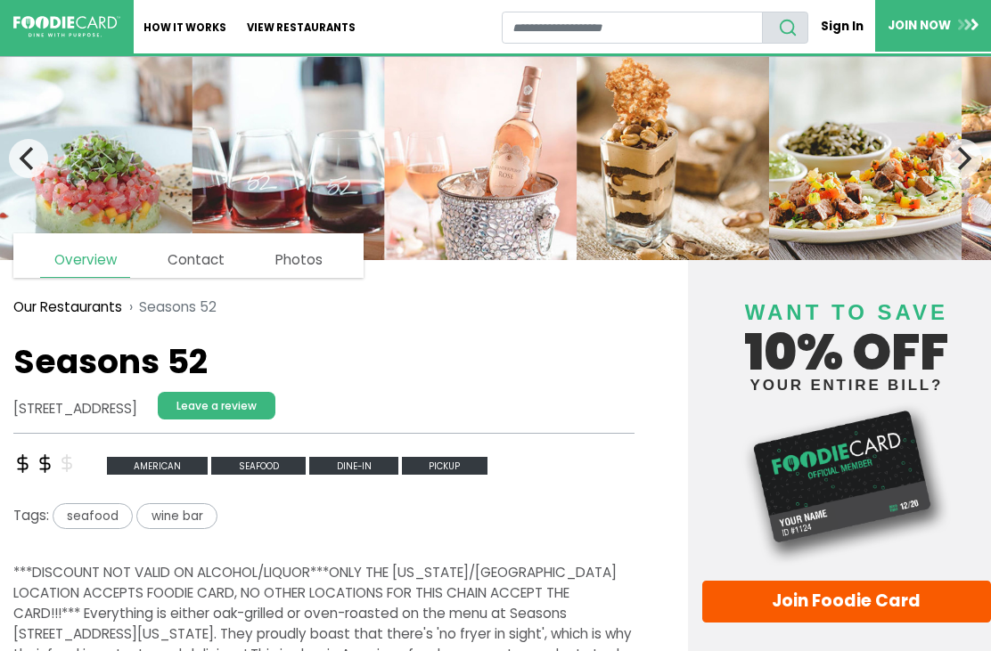
click at [957, 162] on icon "Next" at bounding box center [962, 158] width 23 height 23
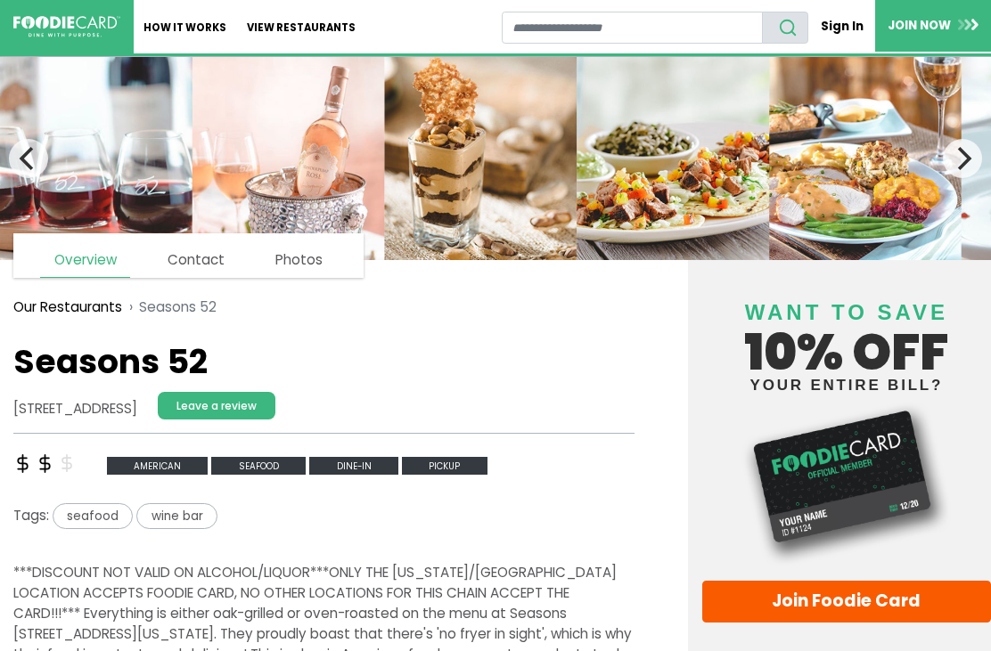
click at [963, 150] on icon "Next" at bounding box center [962, 158] width 23 height 23
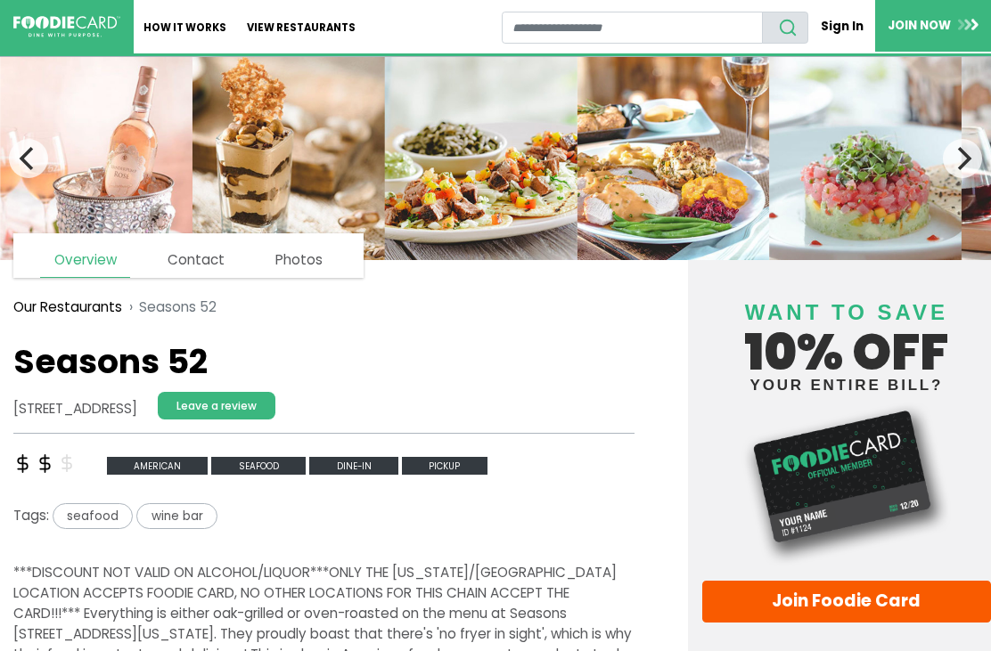
click at [970, 156] on icon "Next" at bounding box center [962, 158] width 23 height 23
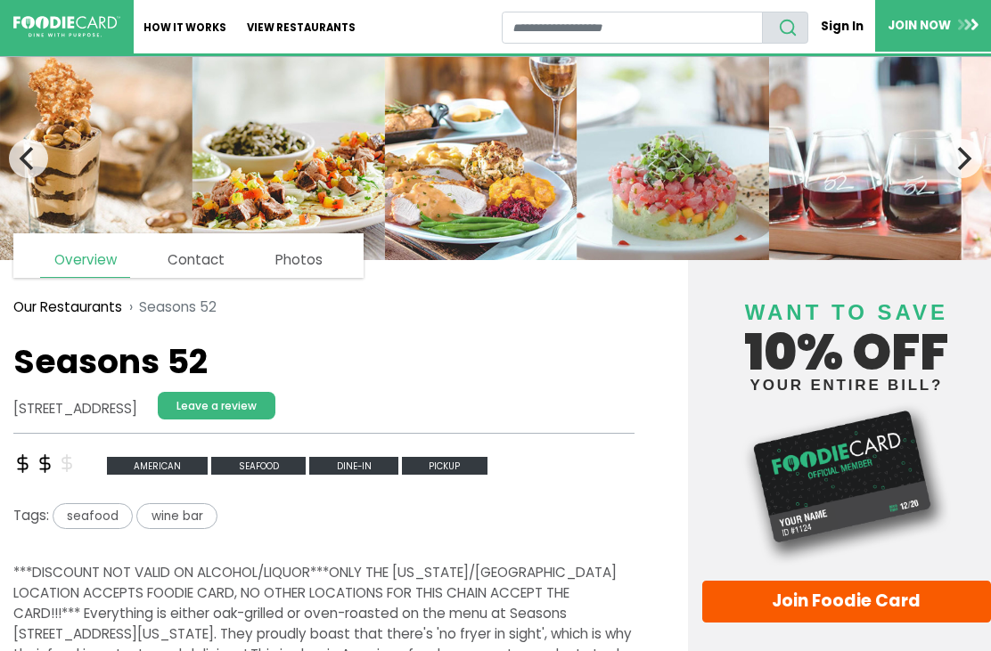
click at [968, 157] on icon "Next" at bounding box center [965, 158] width 14 height 23
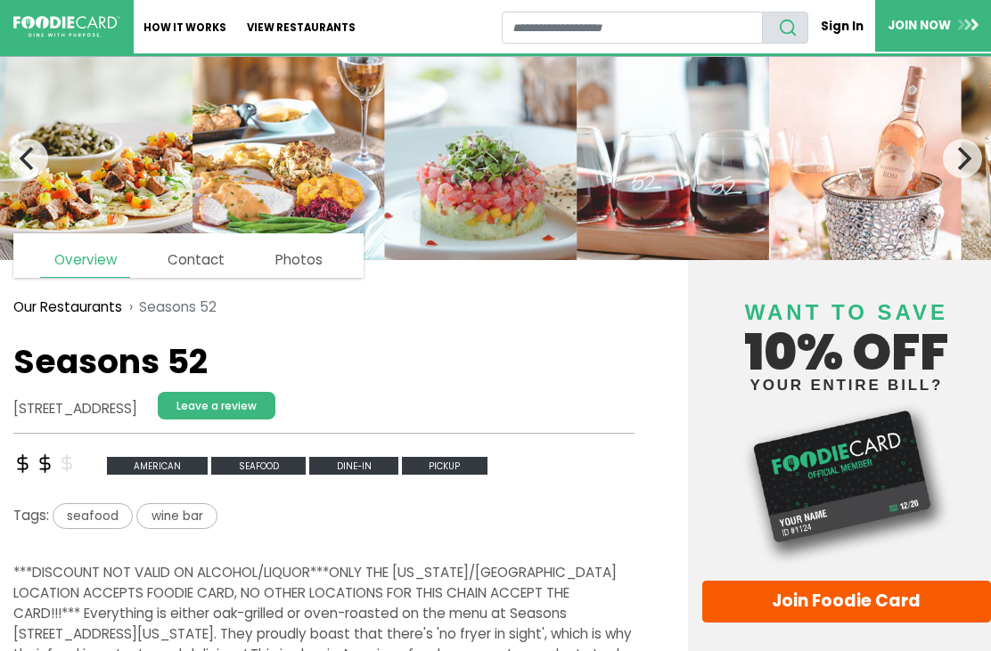
click at [975, 151] on button "Next" at bounding box center [962, 158] width 39 height 39
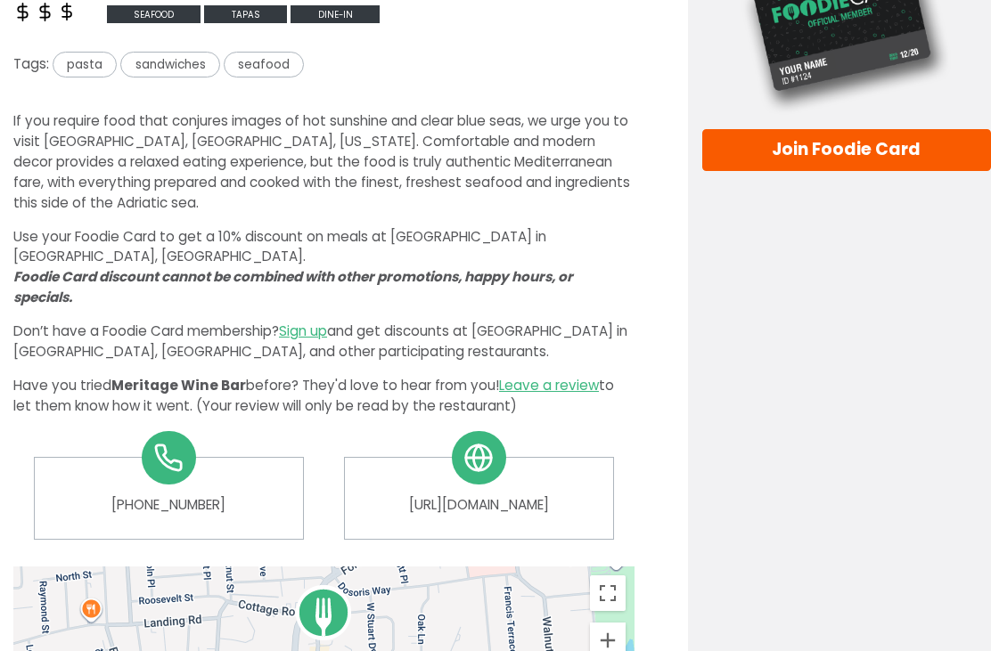
scroll to position [453, 0]
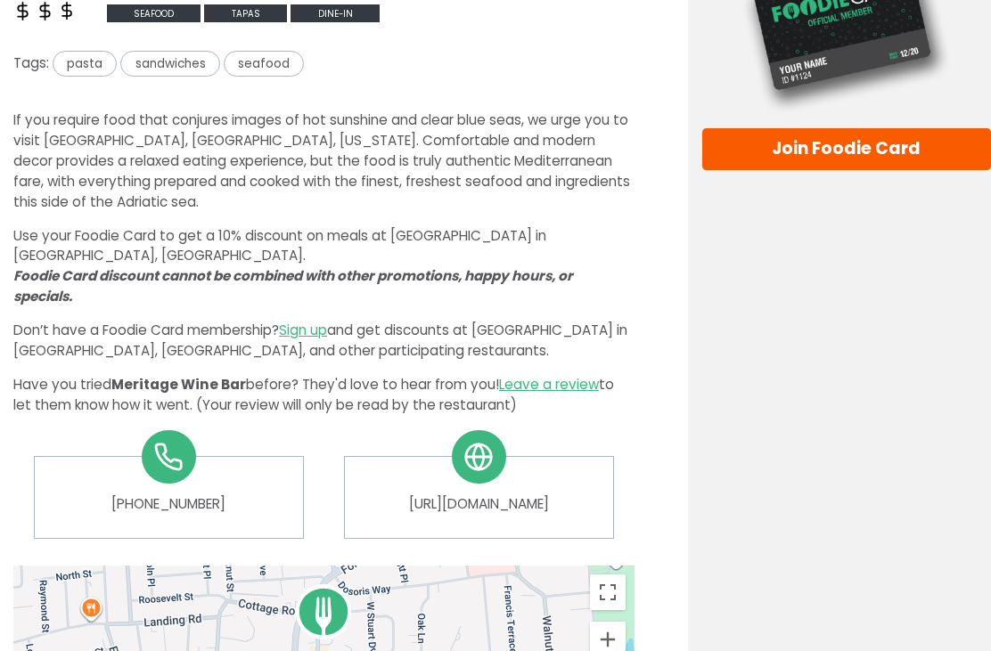
click at [530, 494] on link "[URL][DOMAIN_NAME]" at bounding box center [478, 504] width 241 height 20
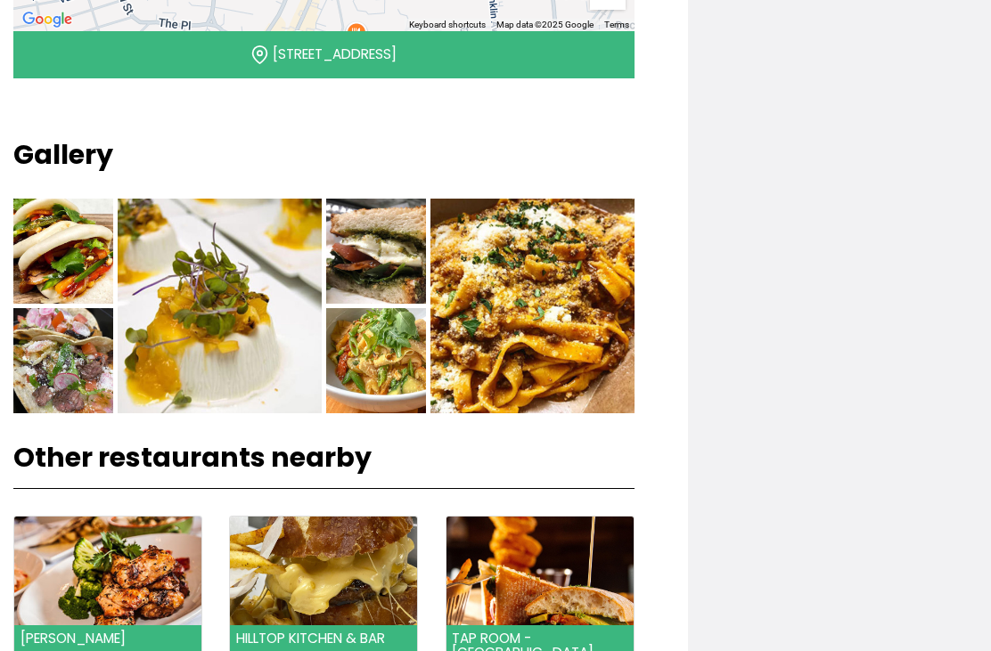
scroll to position [1136, 0]
